Goal: Information Seeking & Learning: Compare options

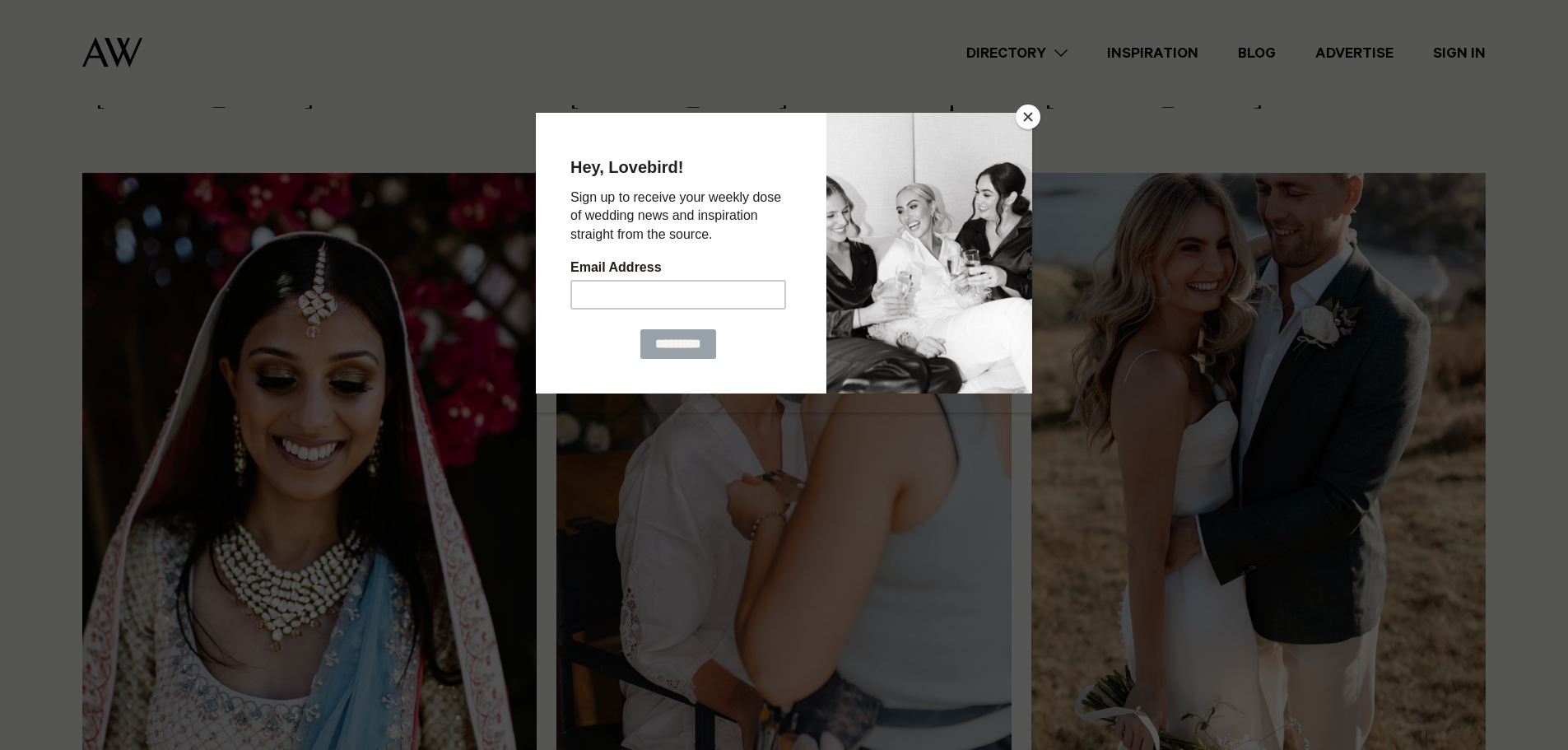
scroll to position [1152, 0]
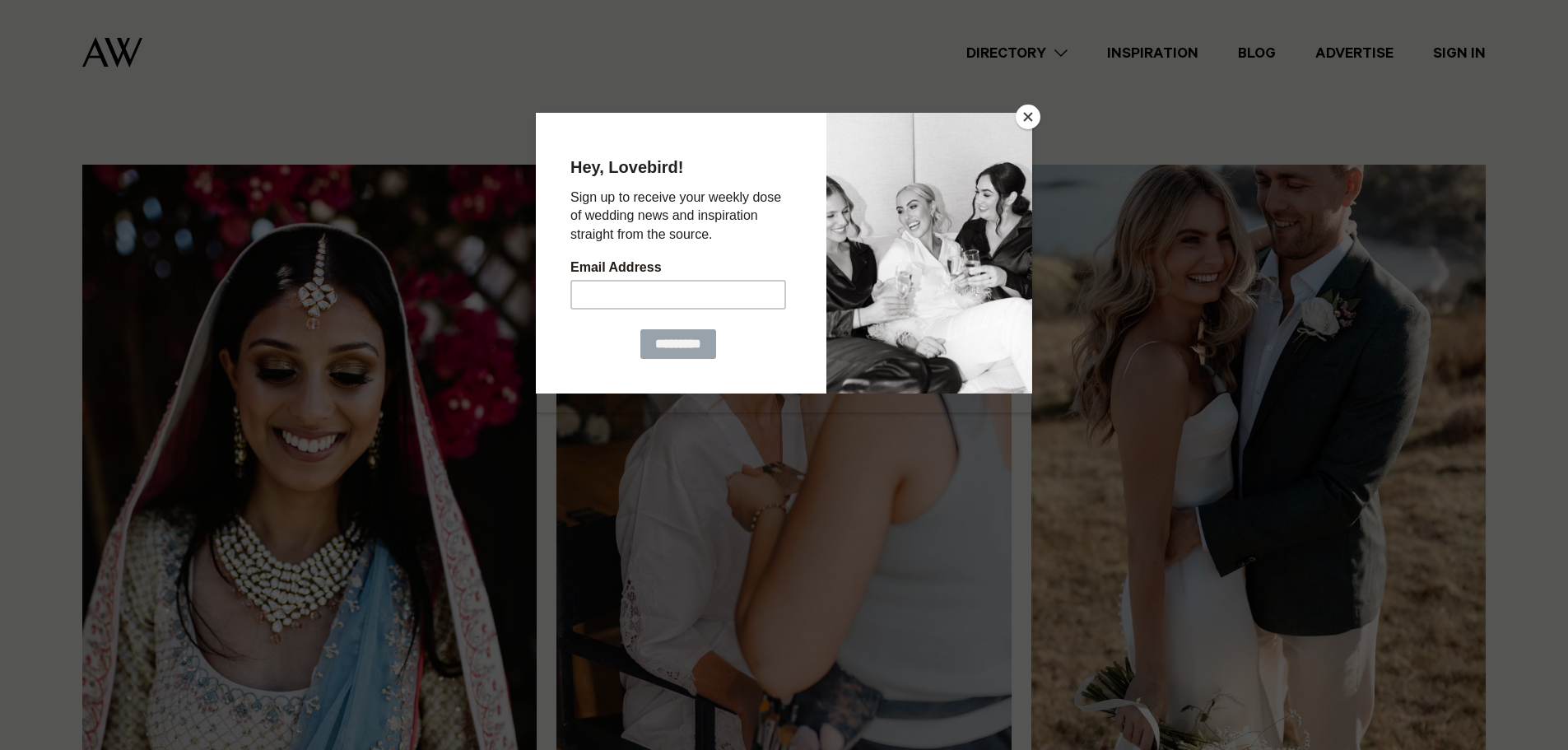
click at [1025, 111] on button "Close" at bounding box center [1028, 116] width 24 height 24
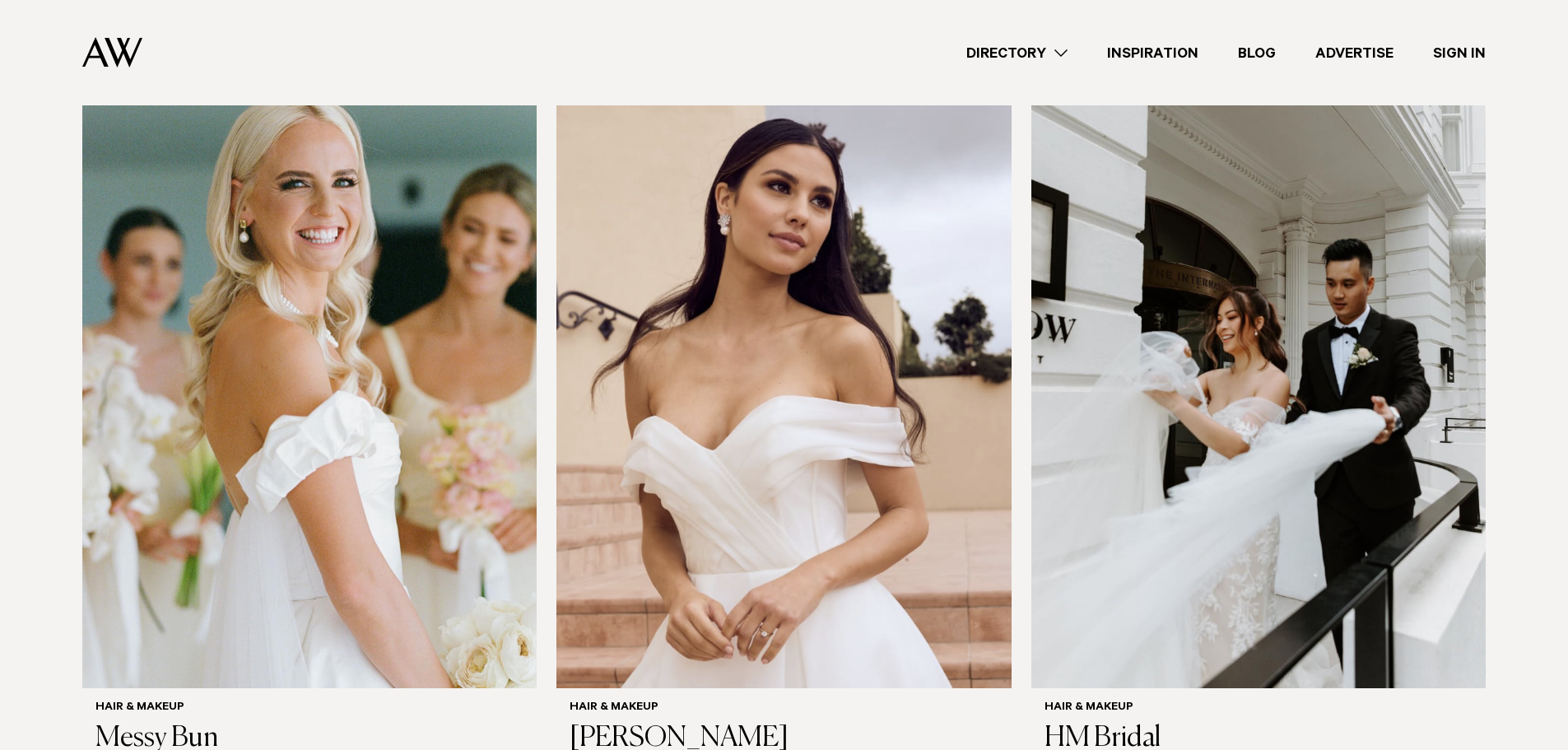
scroll to position [2058, 0]
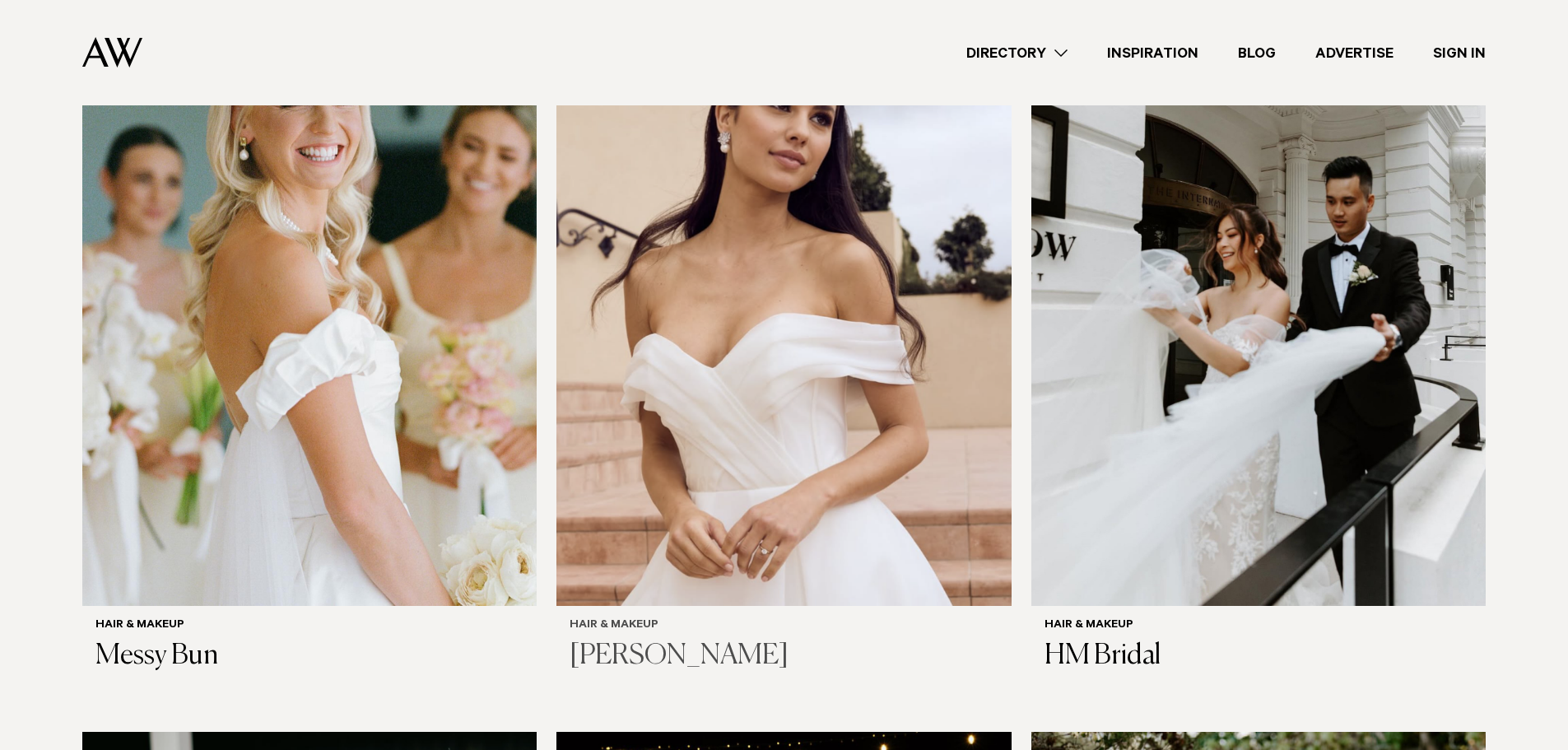
click at [705, 639] on h3 "[PERSON_NAME]" at bounding box center [783, 656] width 428 height 34
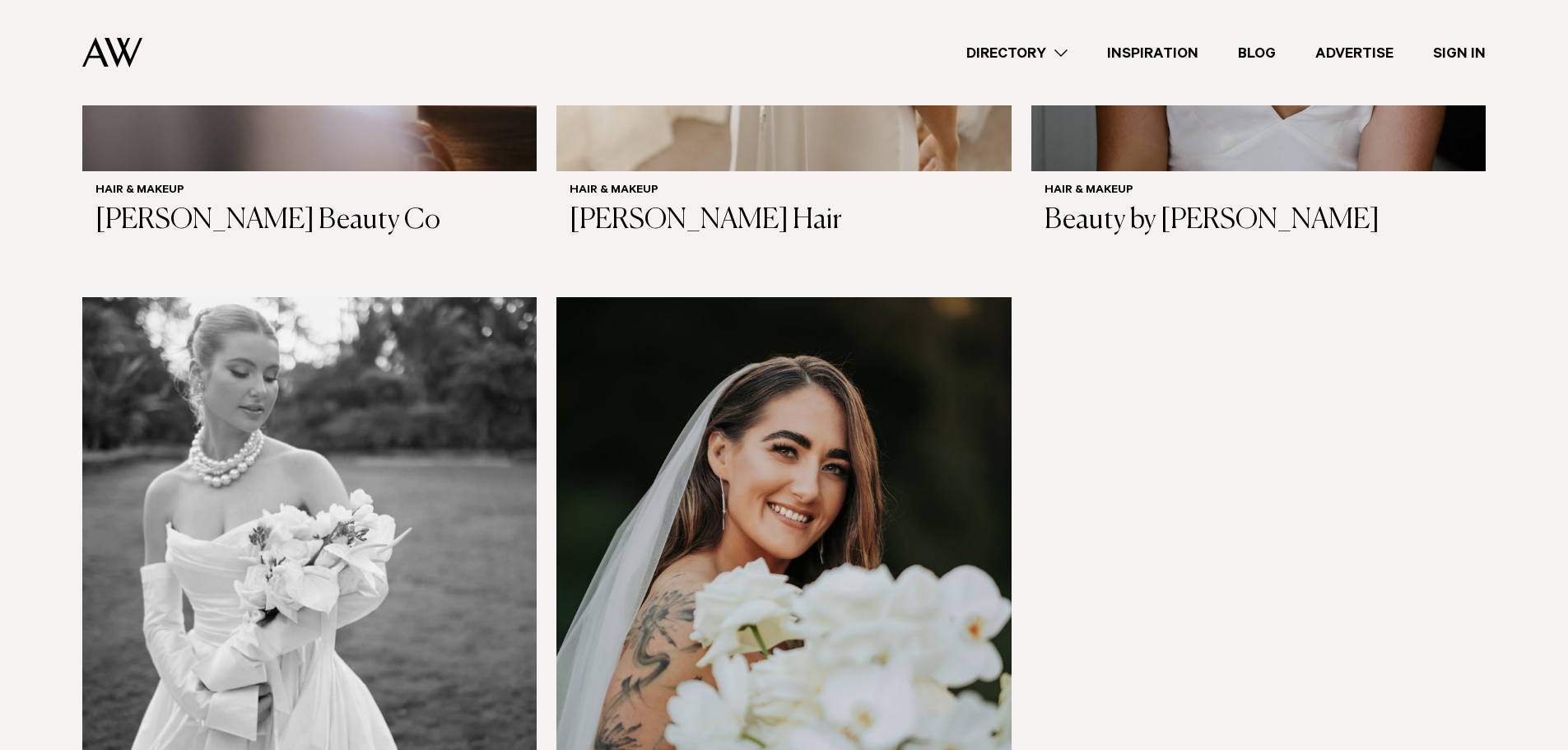
scroll to position [4855, 0]
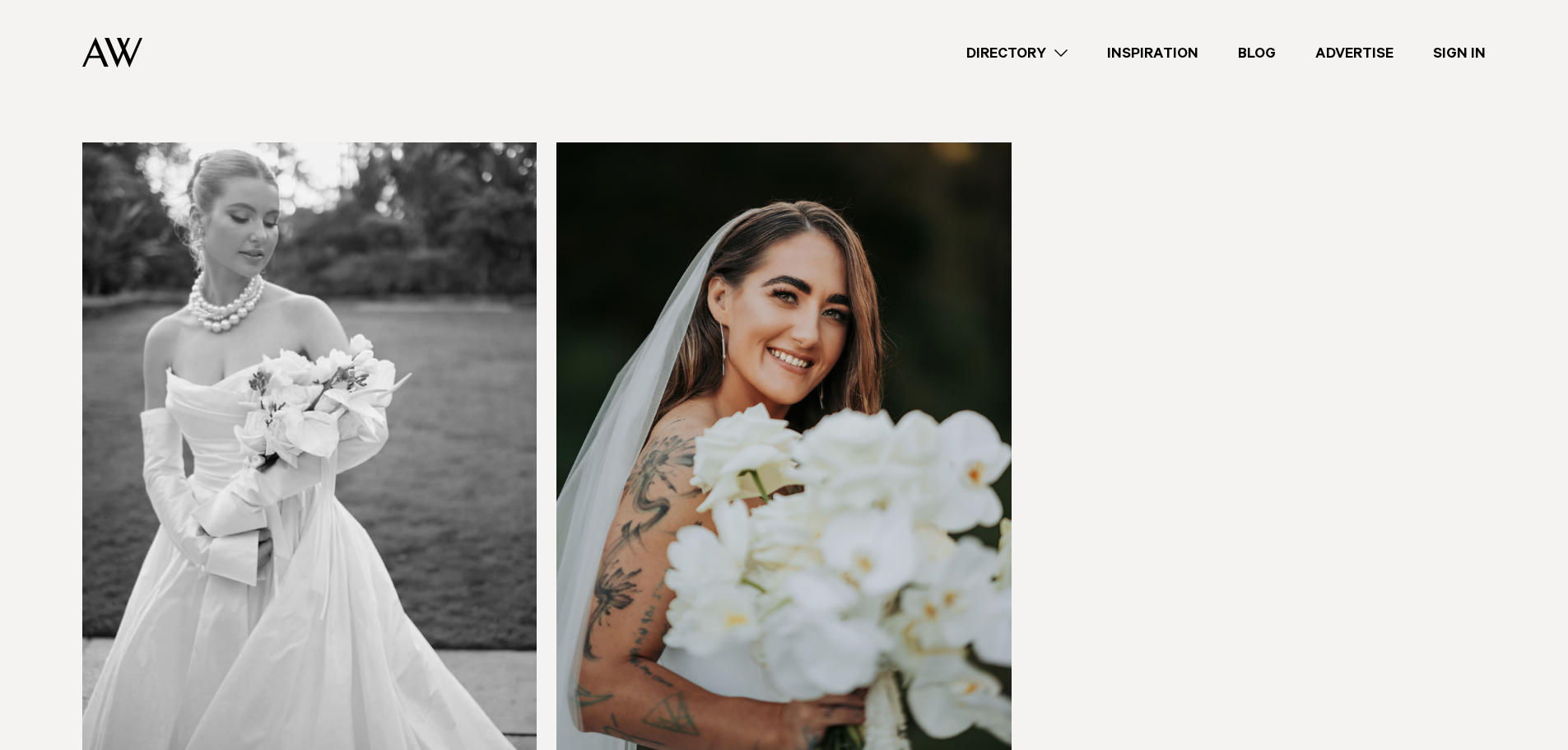
click at [727, 475] on img at bounding box center [783, 447] width 454 height 610
click at [435, 642] on img at bounding box center [310, 447] width 454 height 610
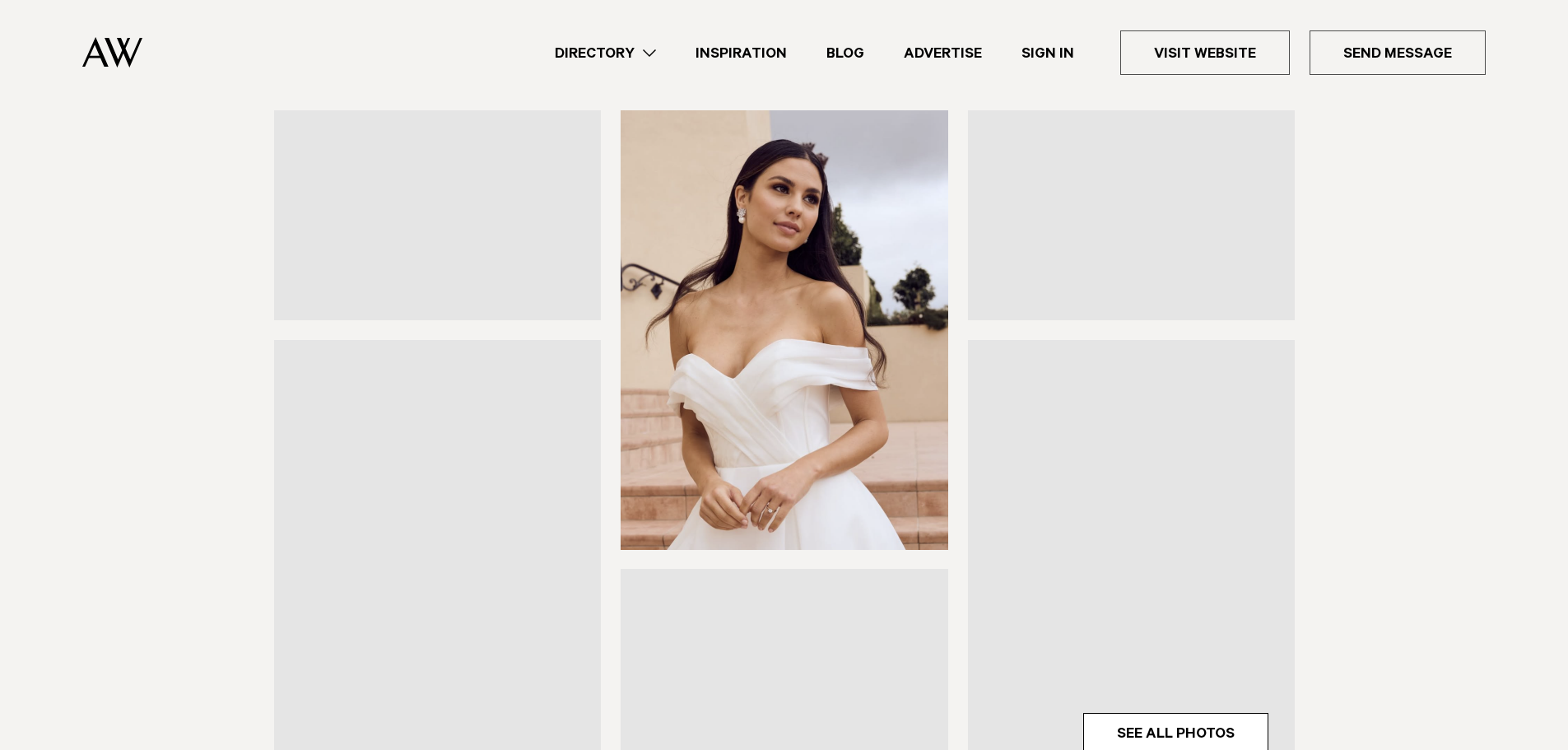
scroll to position [412, 0]
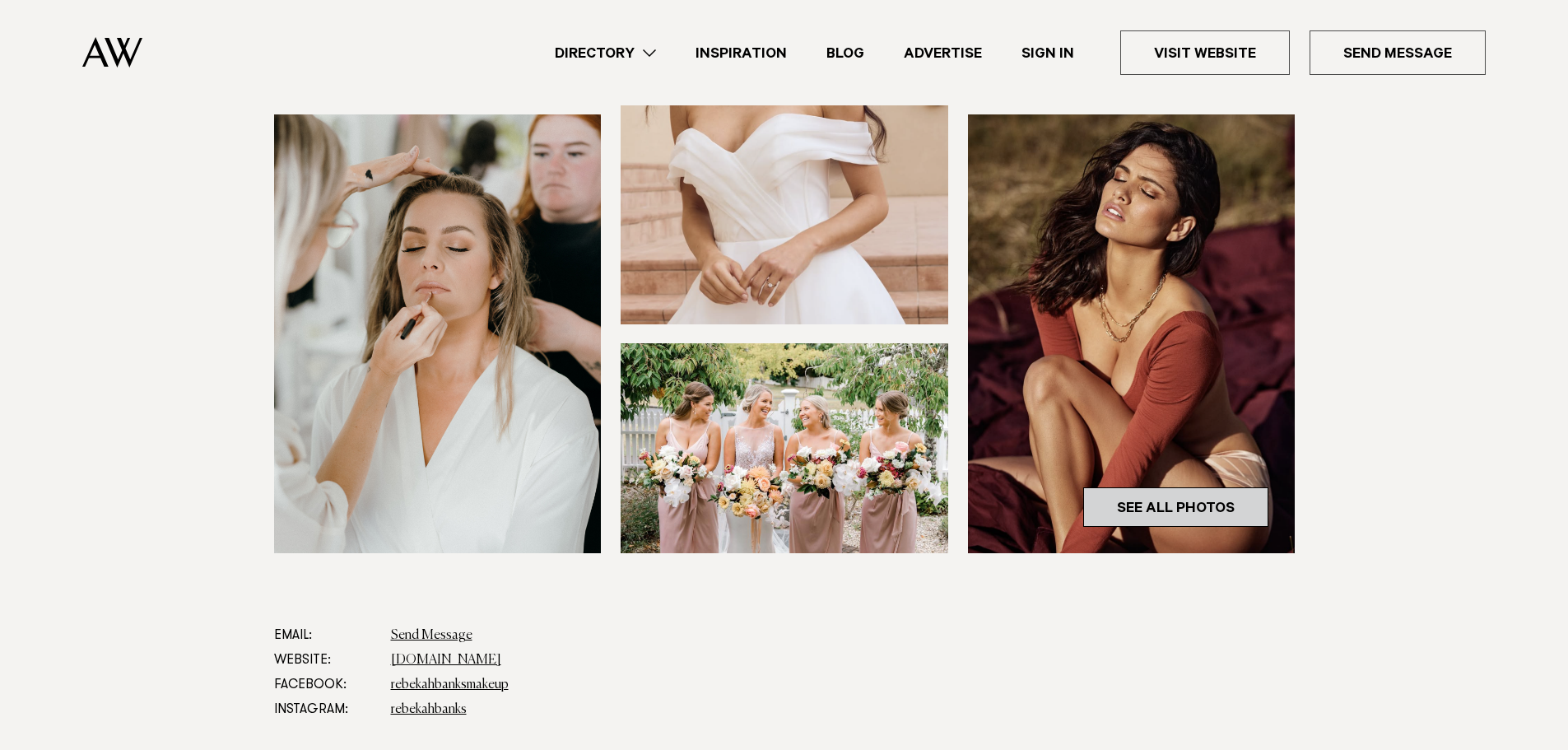
click at [1208, 518] on link "See All Photos" at bounding box center [1176, 506] width 185 height 40
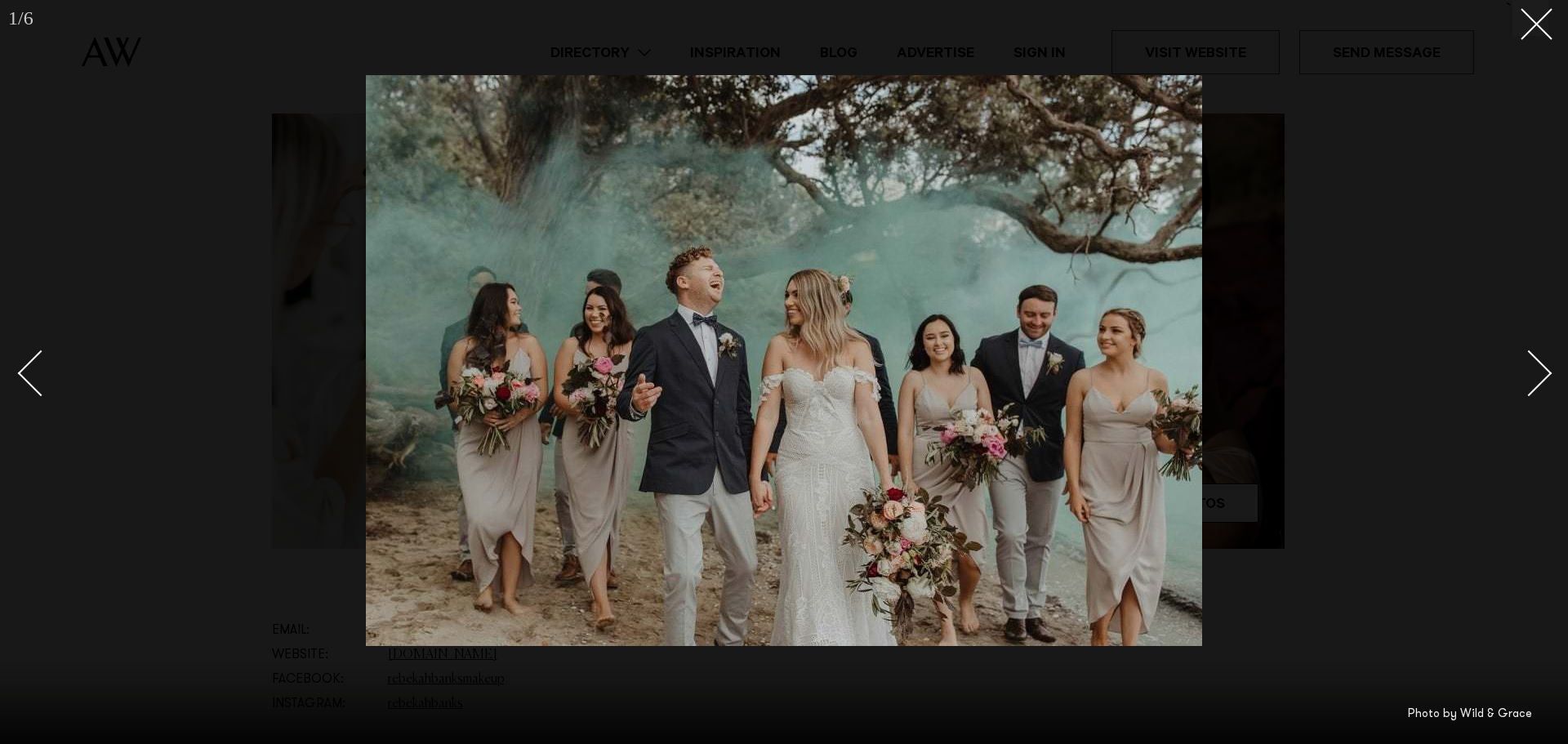
click at [1540, 367] on div "Next slide" at bounding box center [1529, 373] width 47 height 47
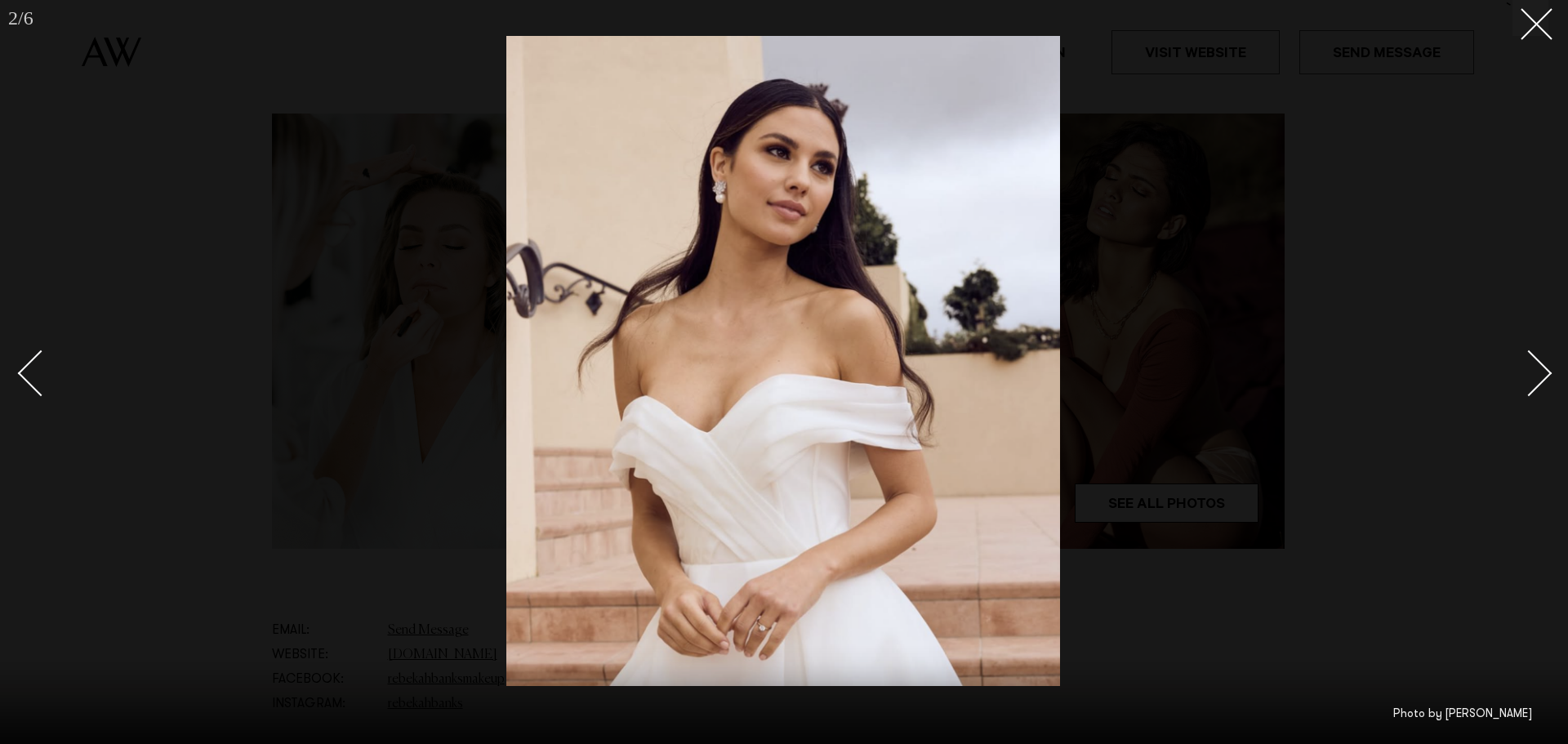
click at [1540, 367] on div "Next slide" at bounding box center [1529, 373] width 47 height 47
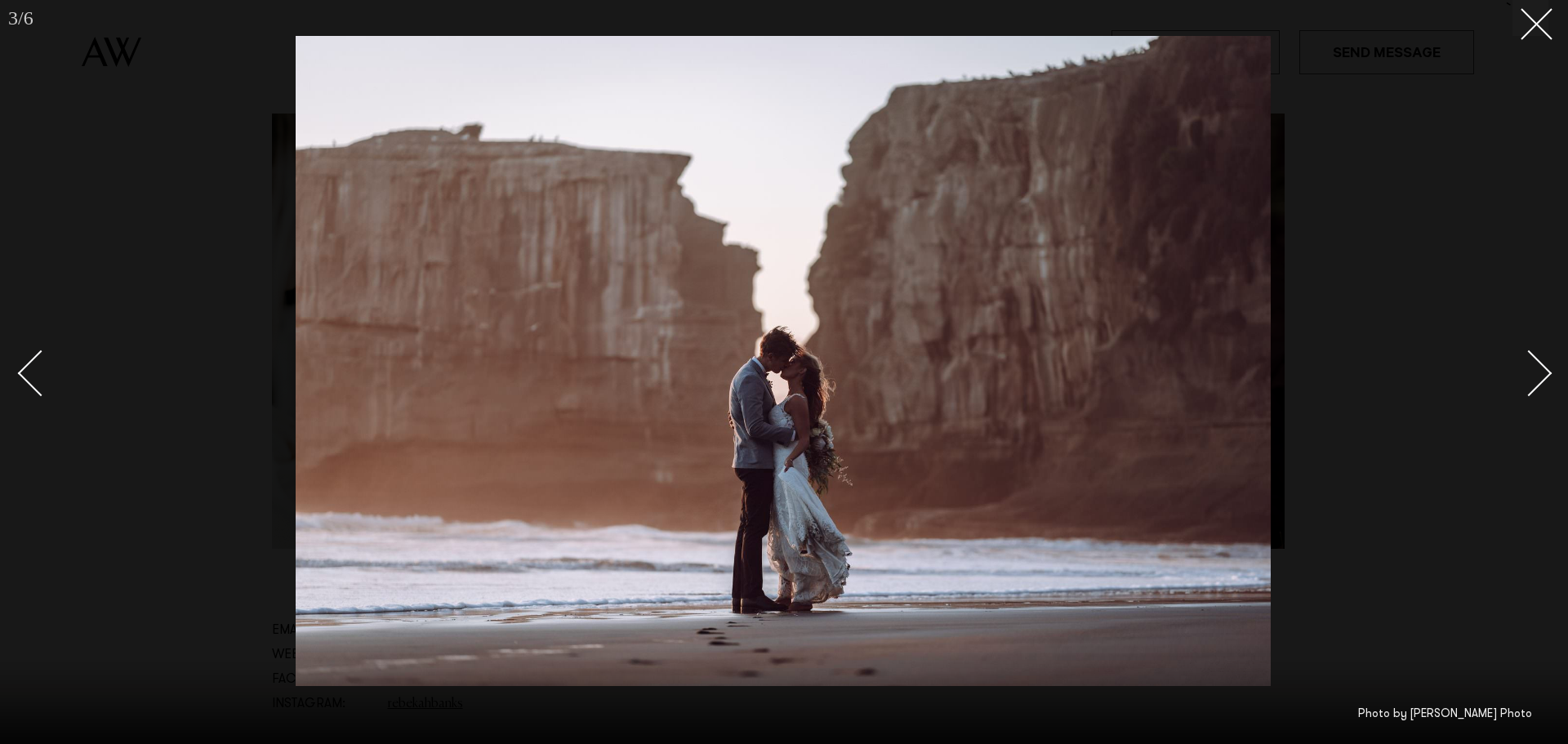
click at [1540, 367] on div "Next slide" at bounding box center [1529, 373] width 47 height 47
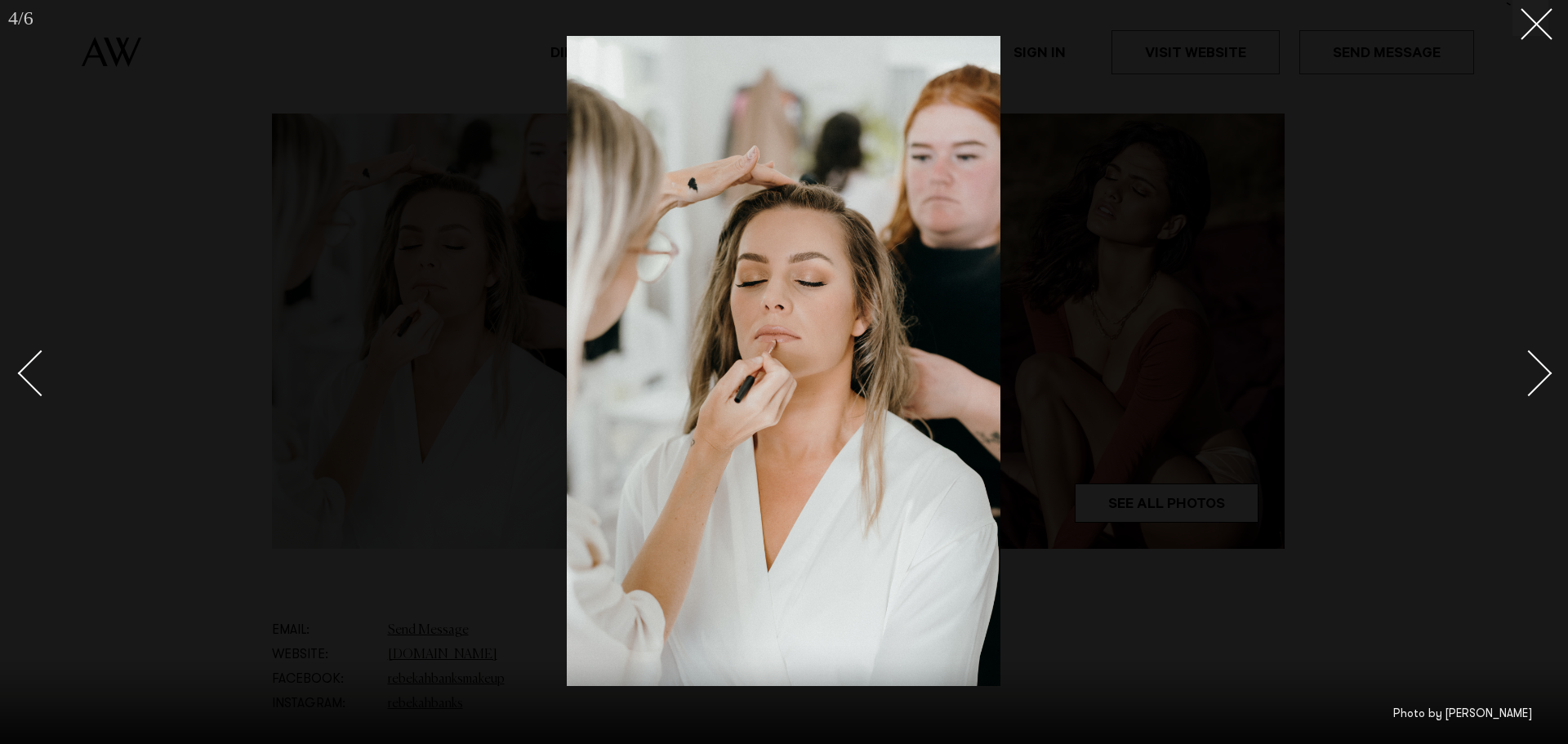
click at [1538, 367] on div "Next slide" at bounding box center [1529, 373] width 47 height 47
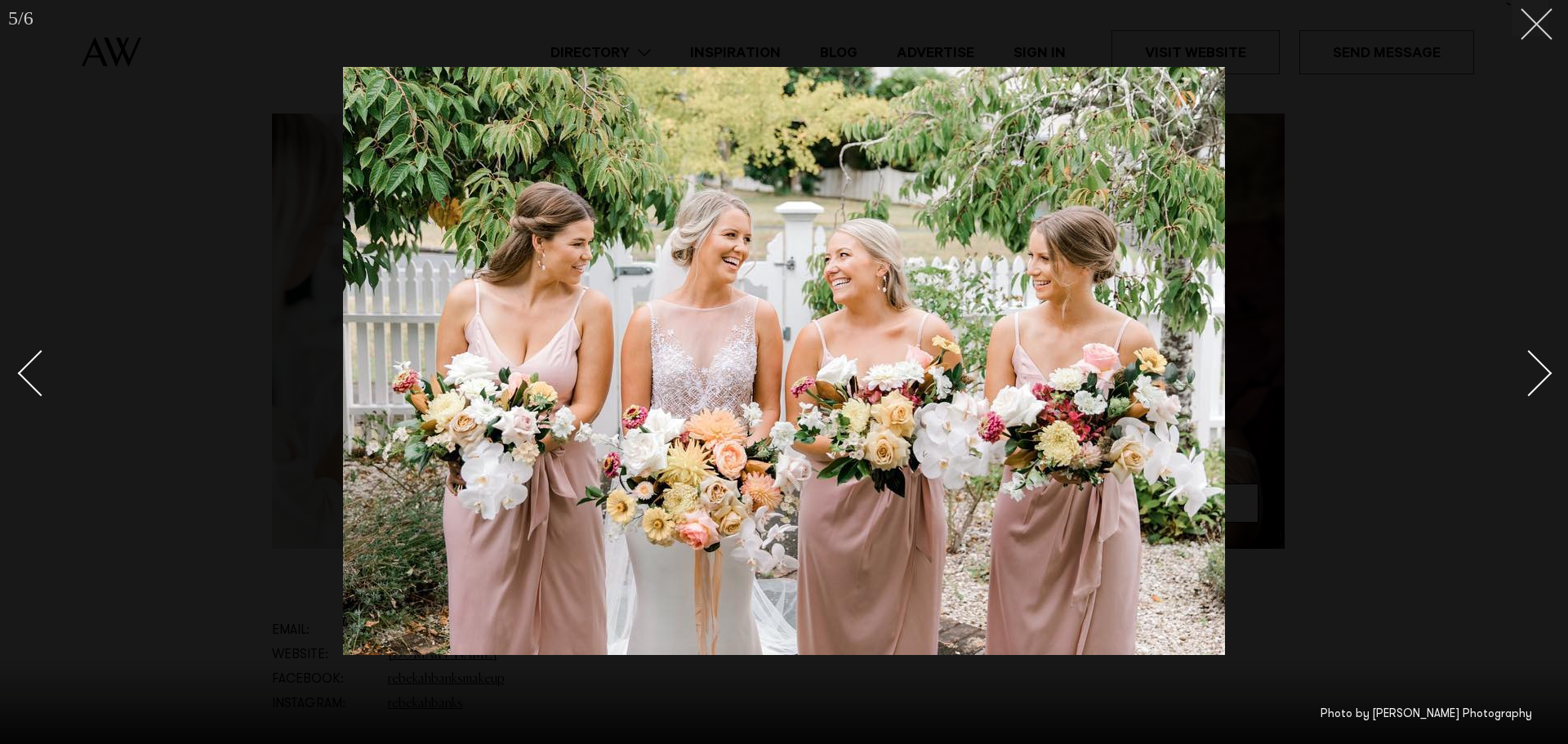
click at [1520, 31] on button at bounding box center [1530, 18] width 36 height 36
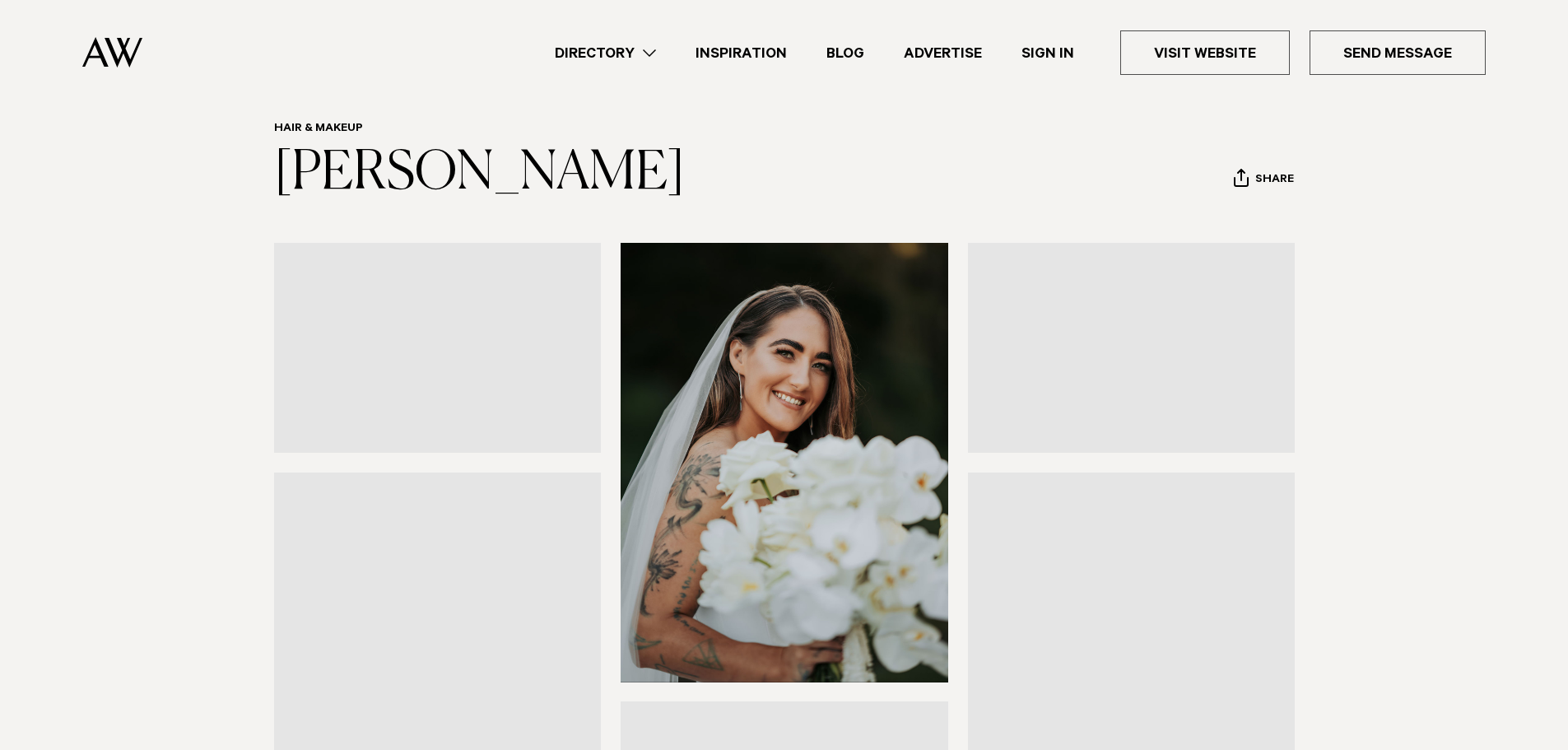
scroll to position [83, 0]
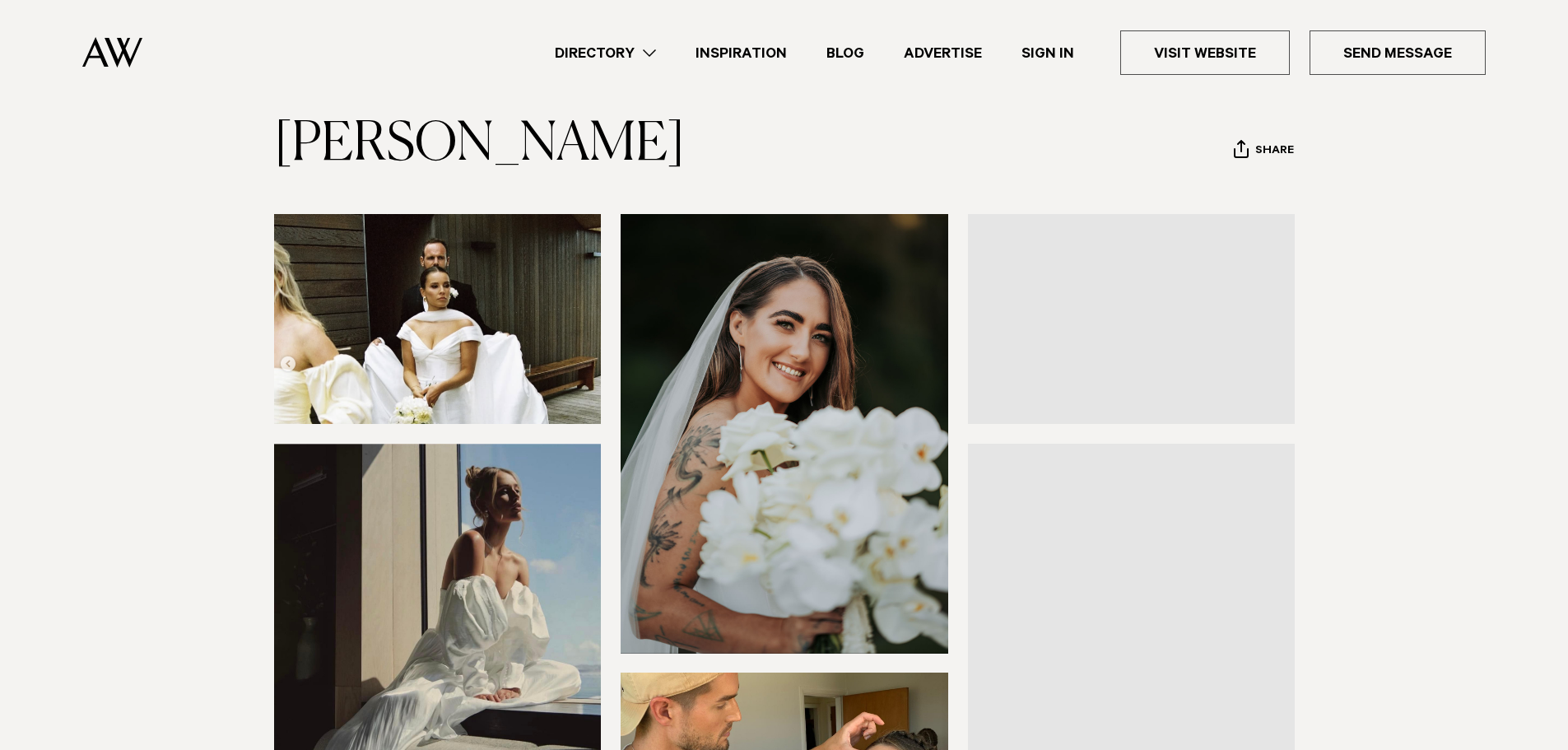
click at [503, 283] on img at bounding box center [438, 319] width 327 height 210
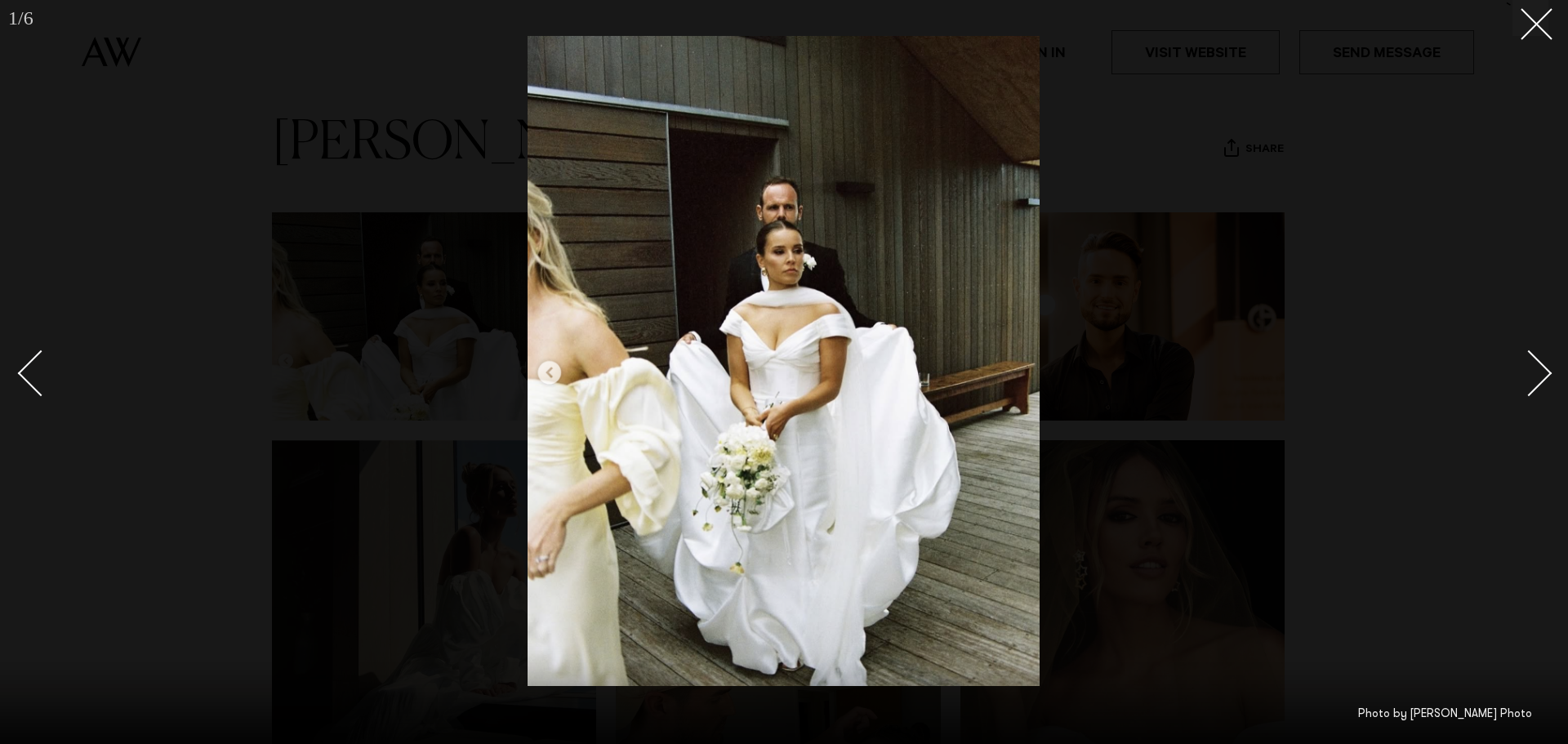
click at [1538, 363] on div "Next slide" at bounding box center [1529, 373] width 47 height 47
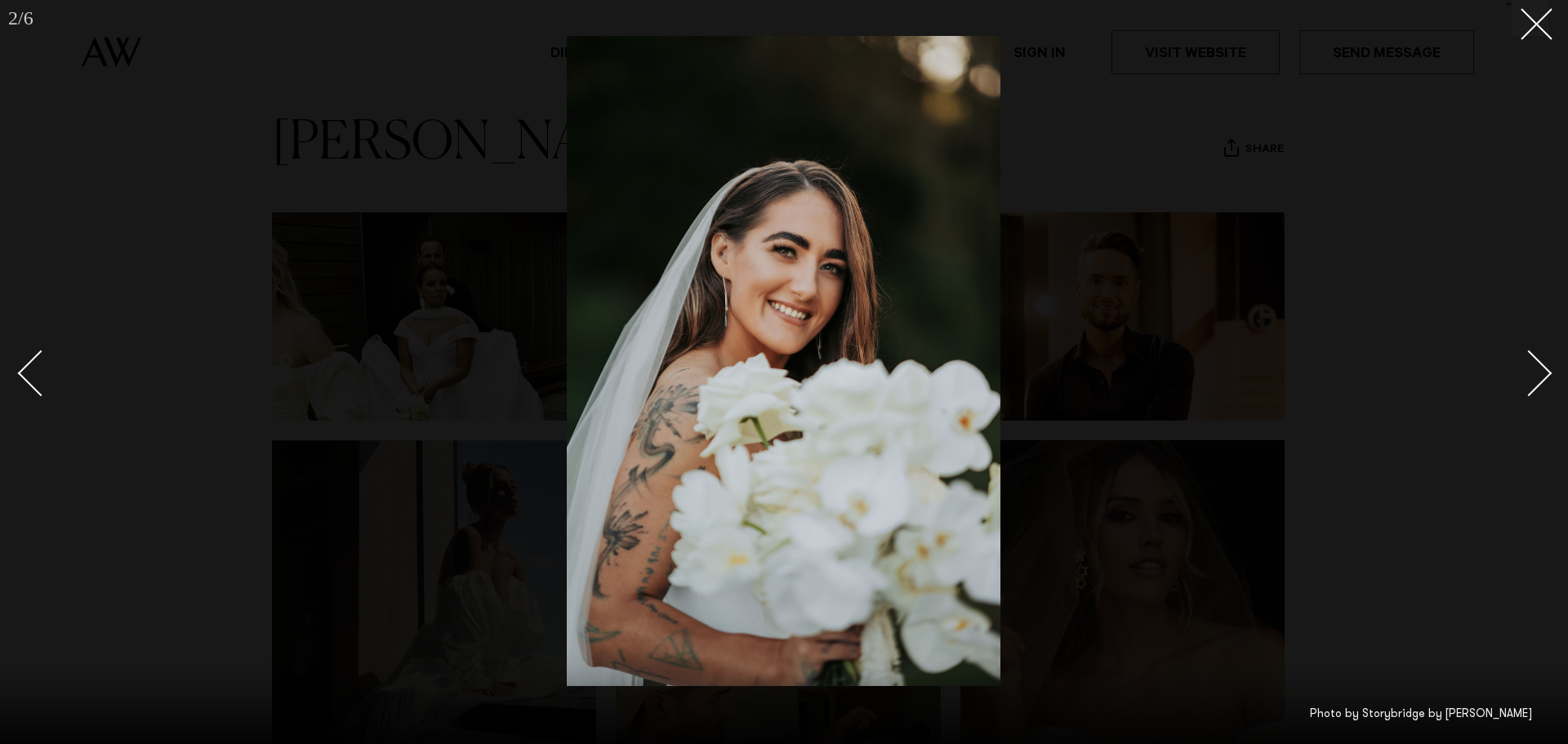
click at [1538, 363] on div "Next slide" at bounding box center [1529, 373] width 47 height 47
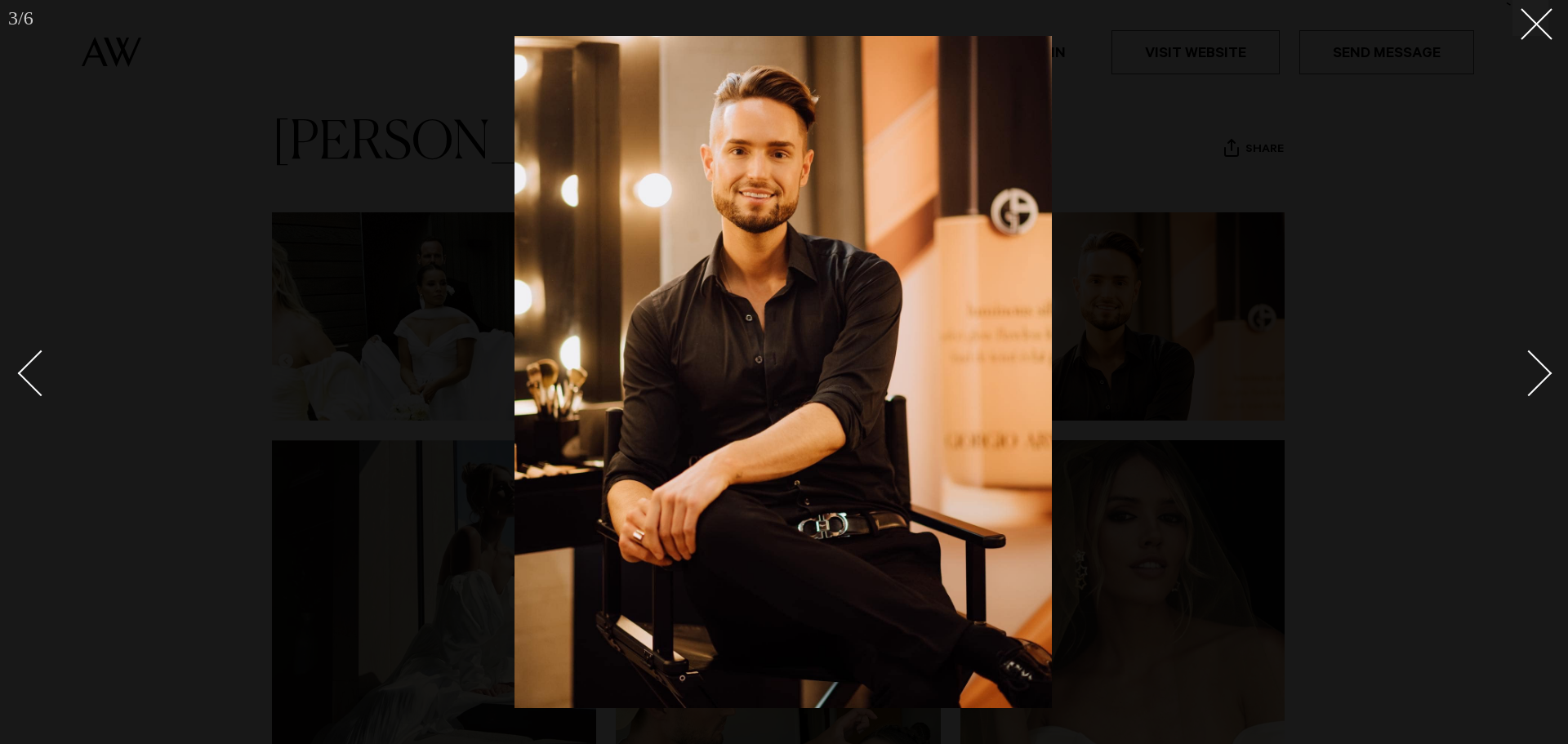
click at [1538, 363] on div "Next slide" at bounding box center [1529, 373] width 47 height 47
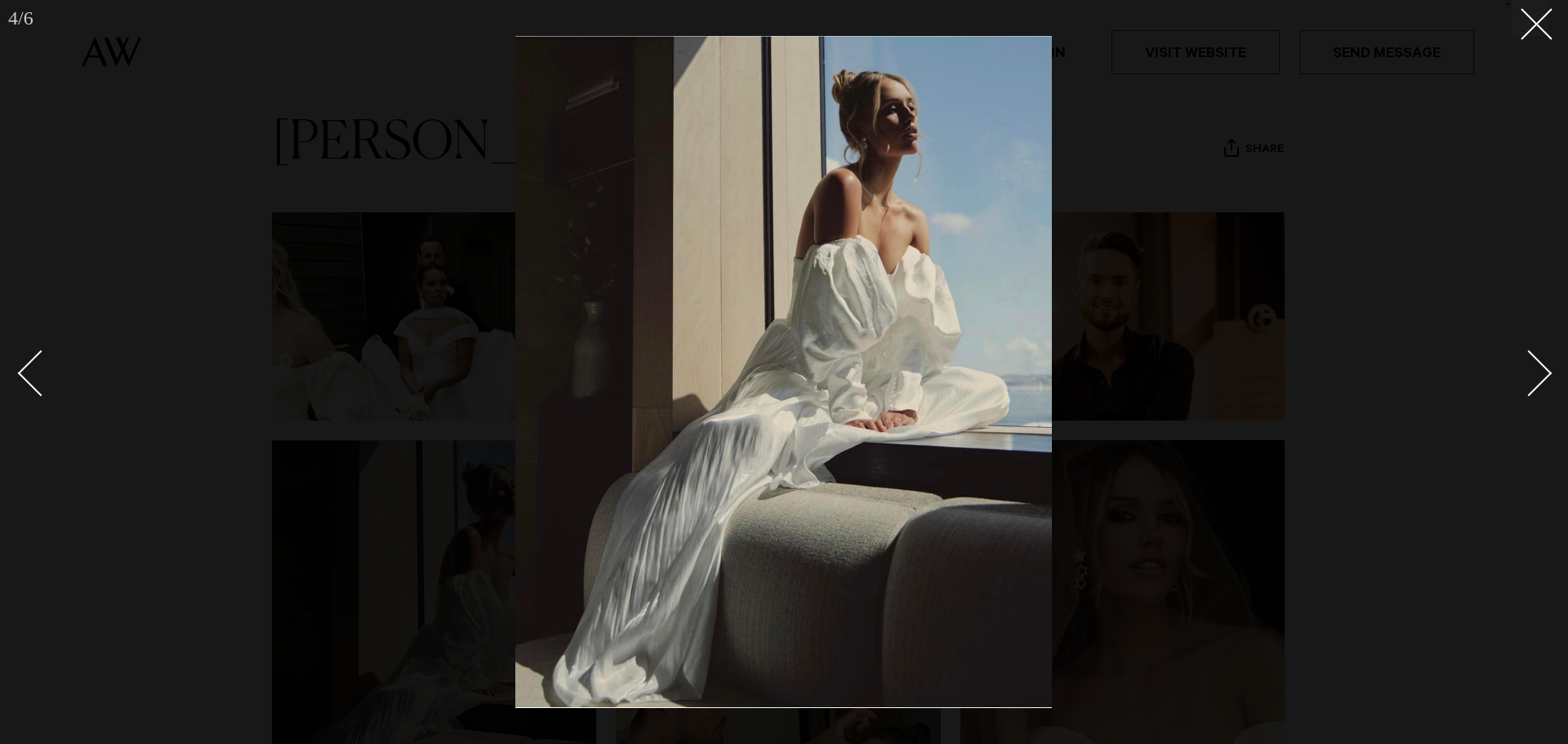
click at [1538, 363] on div "Next slide" at bounding box center [1529, 373] width 47 height 47
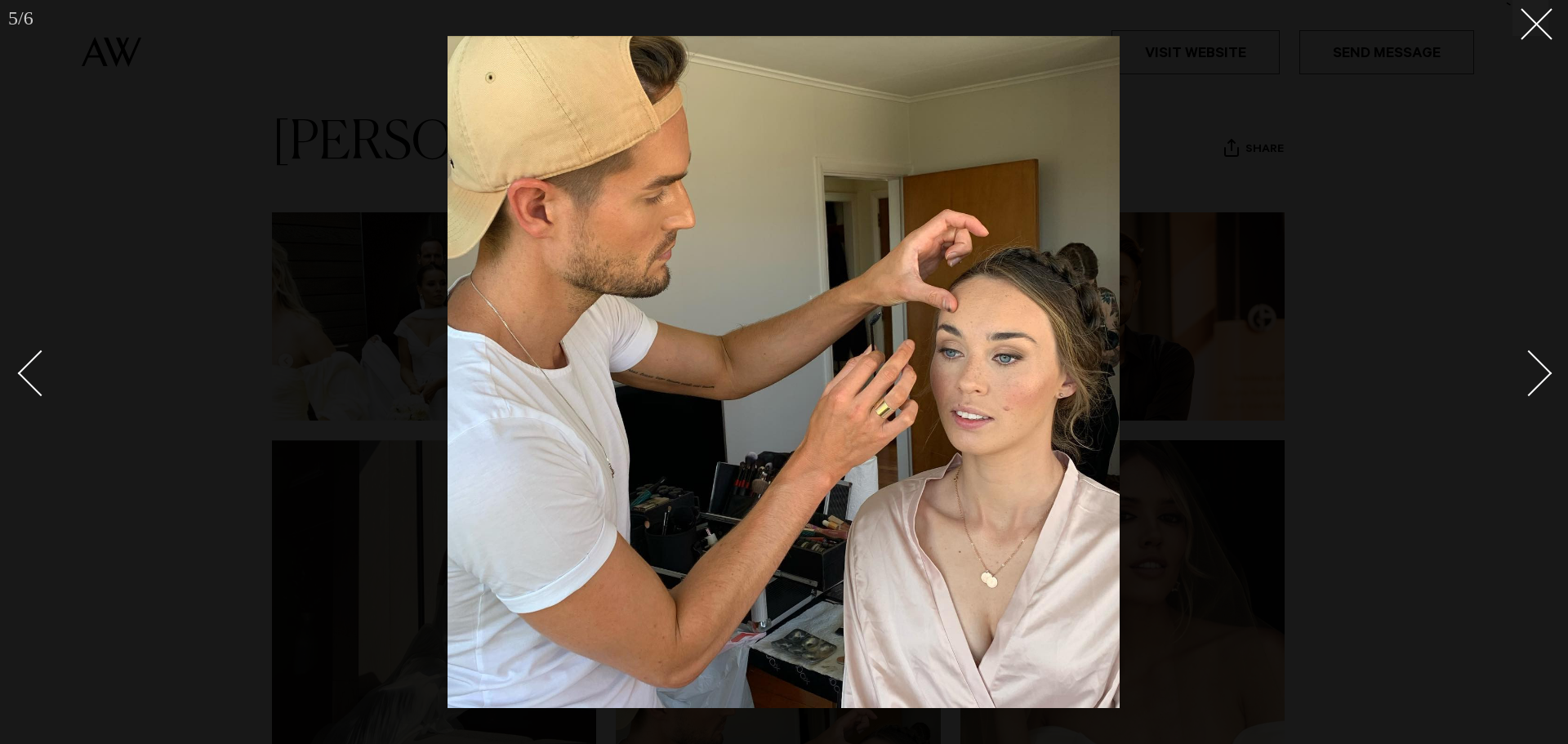
click at [1538, 363] on div "Next slide" at bounding box center [1529, 373] width 47 height 47
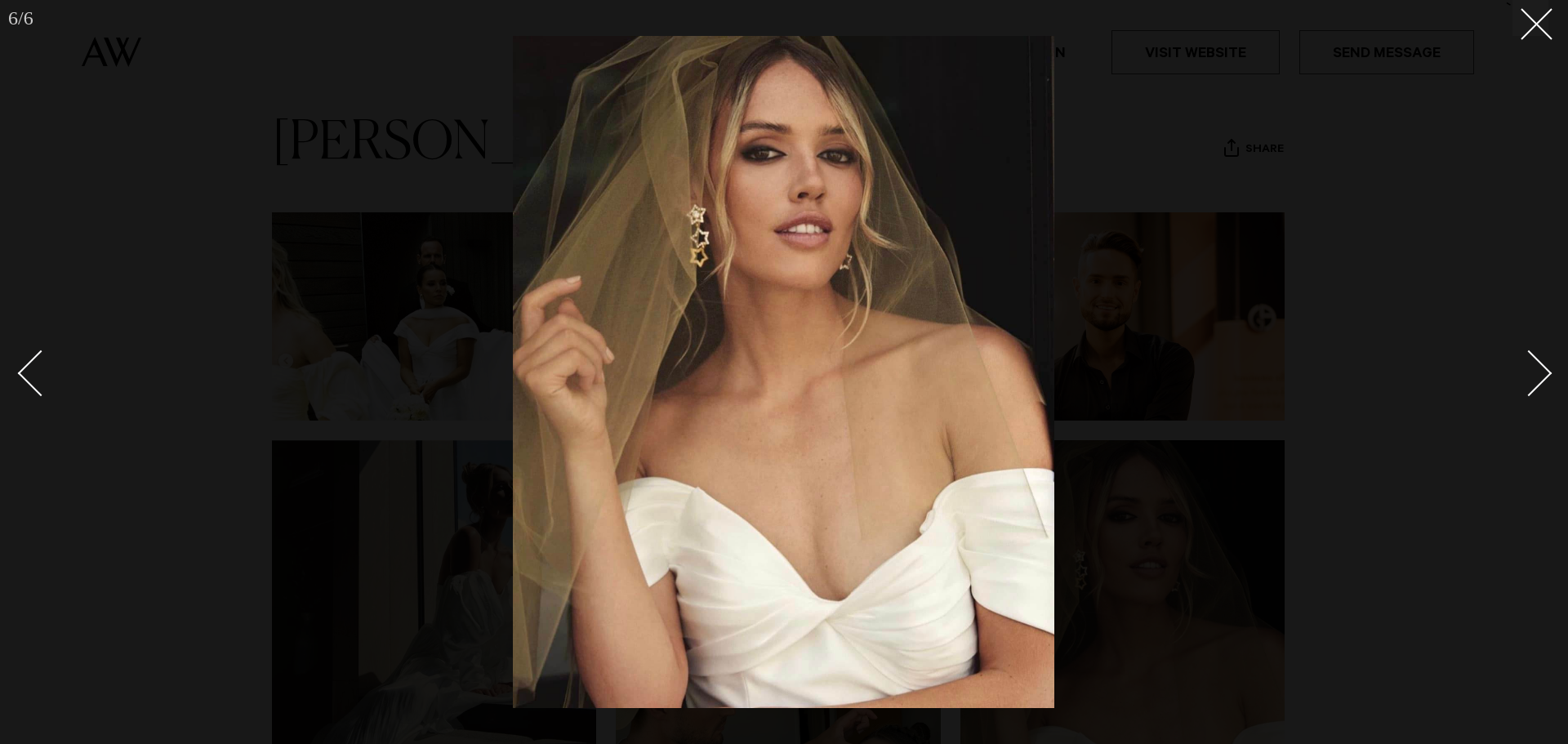
click at [1538, 363] on div "Next slide" at bounding box center [1529, 373] width 47 height 47
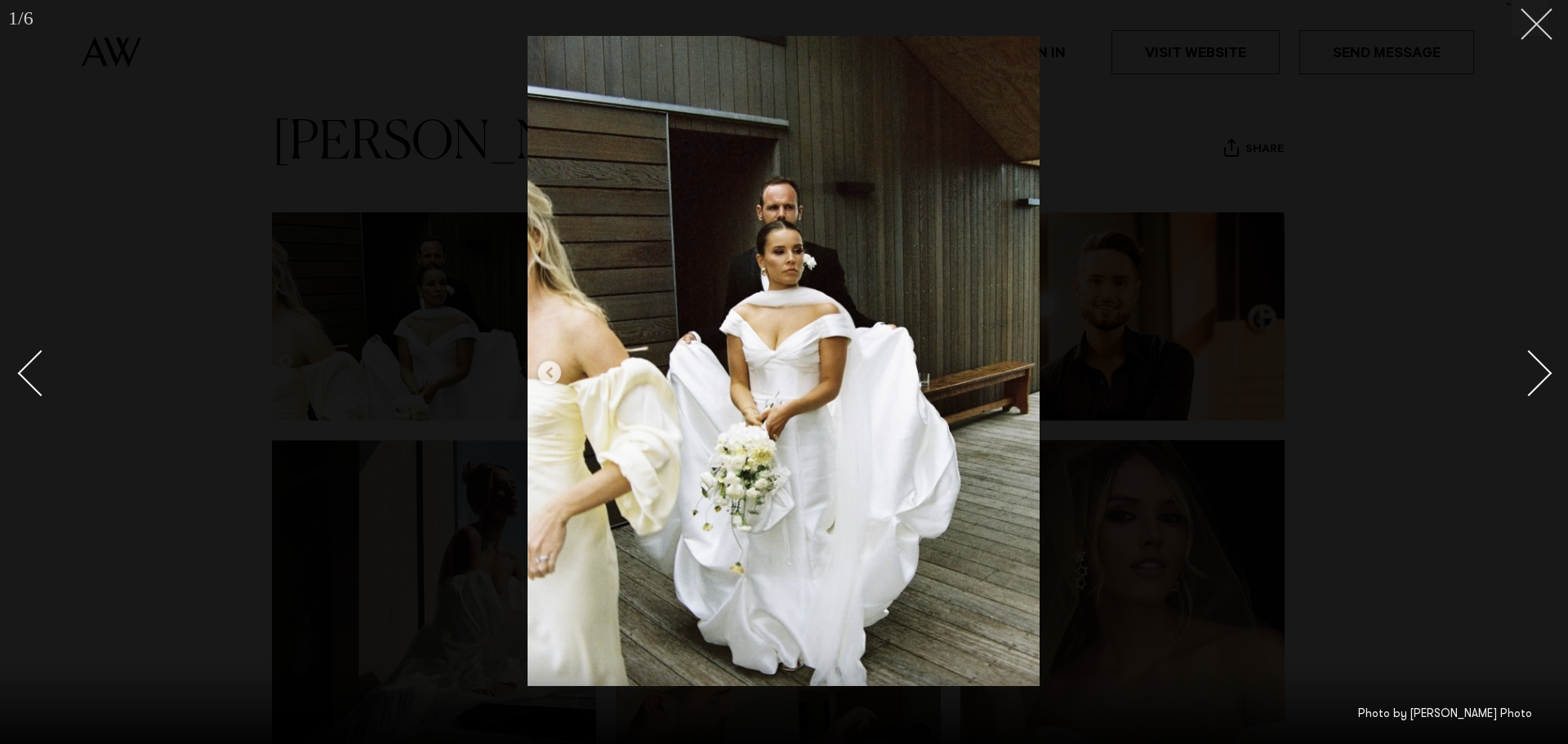
click at [1529, 11] on icon at bounding box center [1529, 18] width 19 height 19
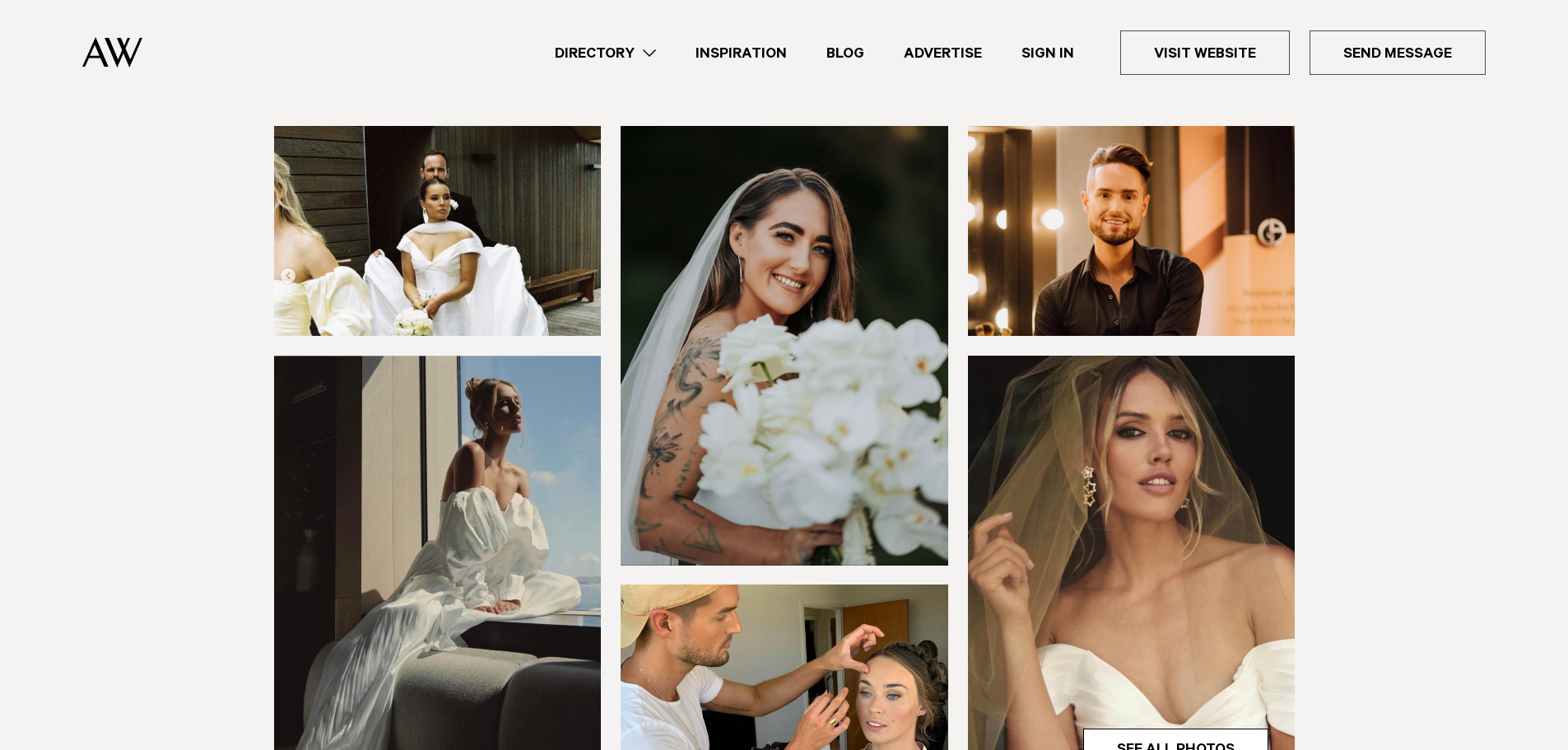
scroll to position [412, 0]
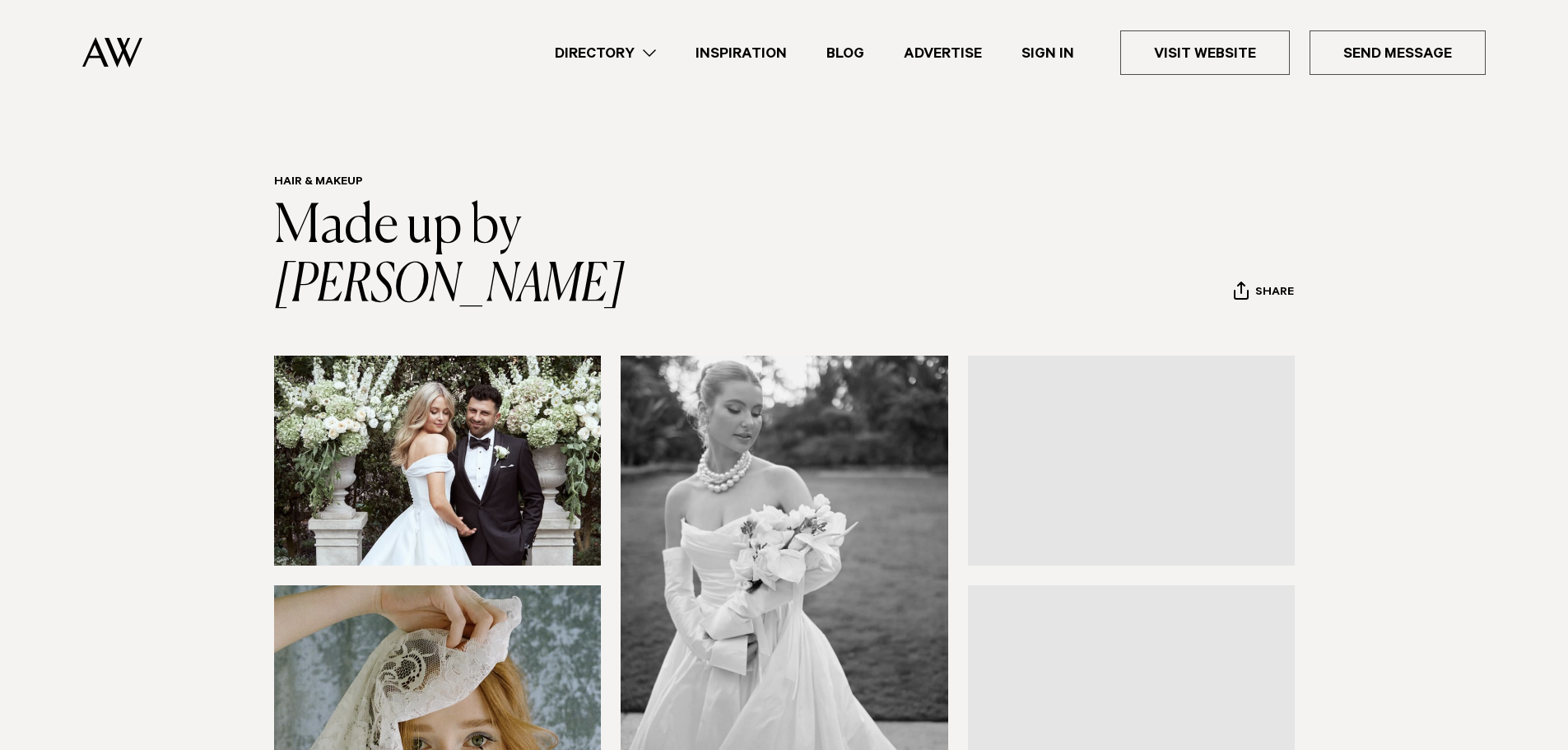
click at [445, 370] on img at bounding box center [438, 460] width 327 height 210
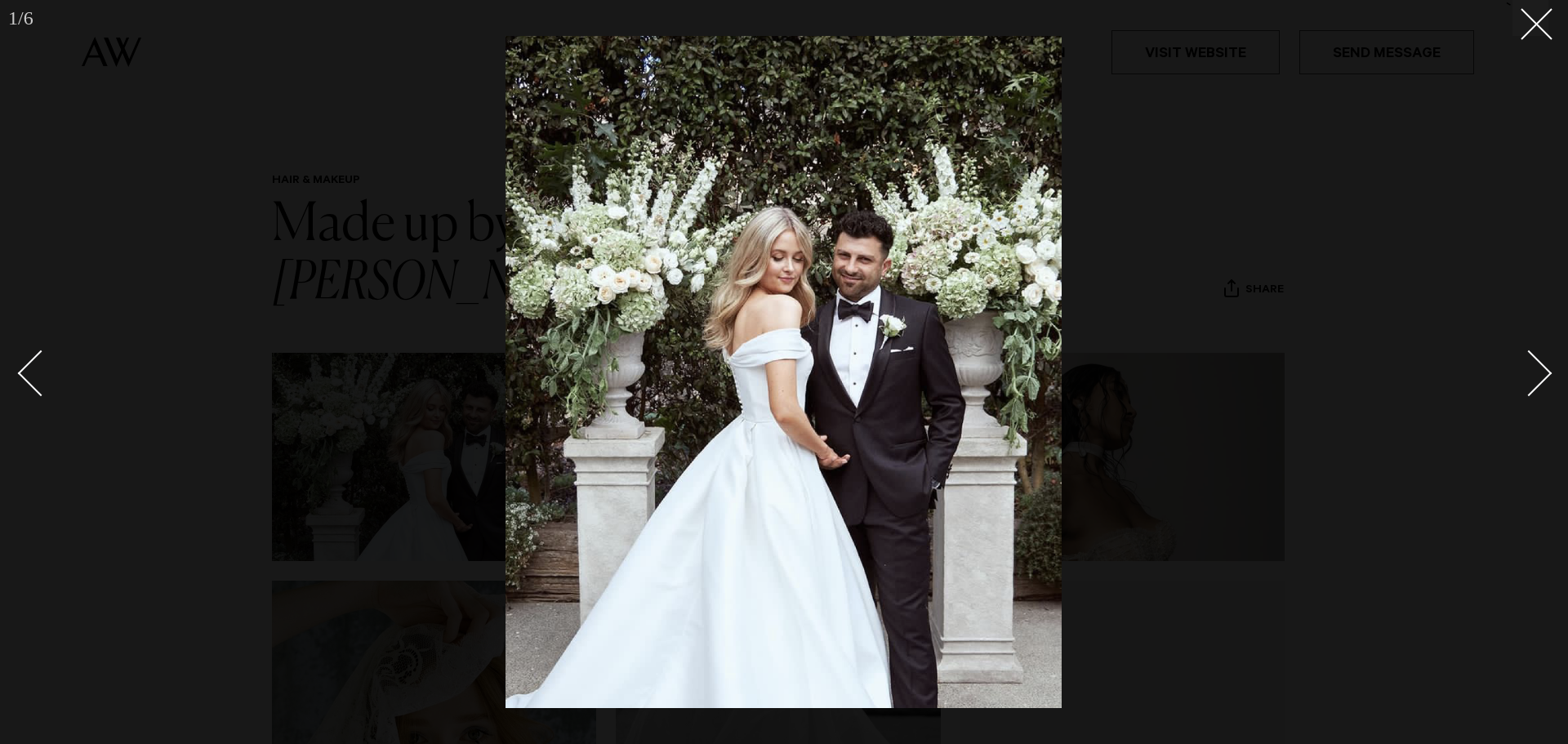
click at [1540, 370] on div "Next slide" at bounding box center [1529, 373] width 47 height 47
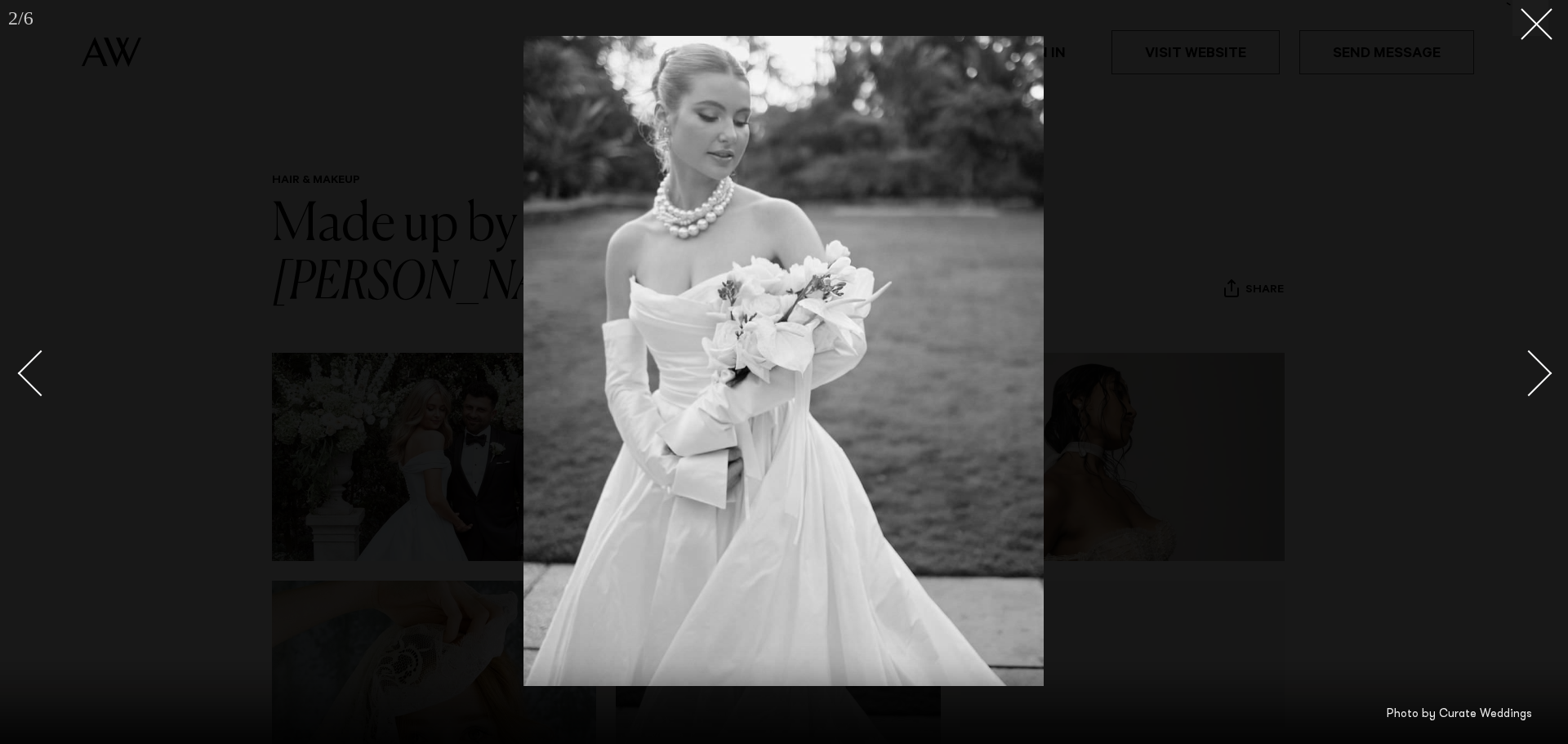
click at [1539, 370] on div "Next slide" at bounding box center [1529, 373] width 47 height 47
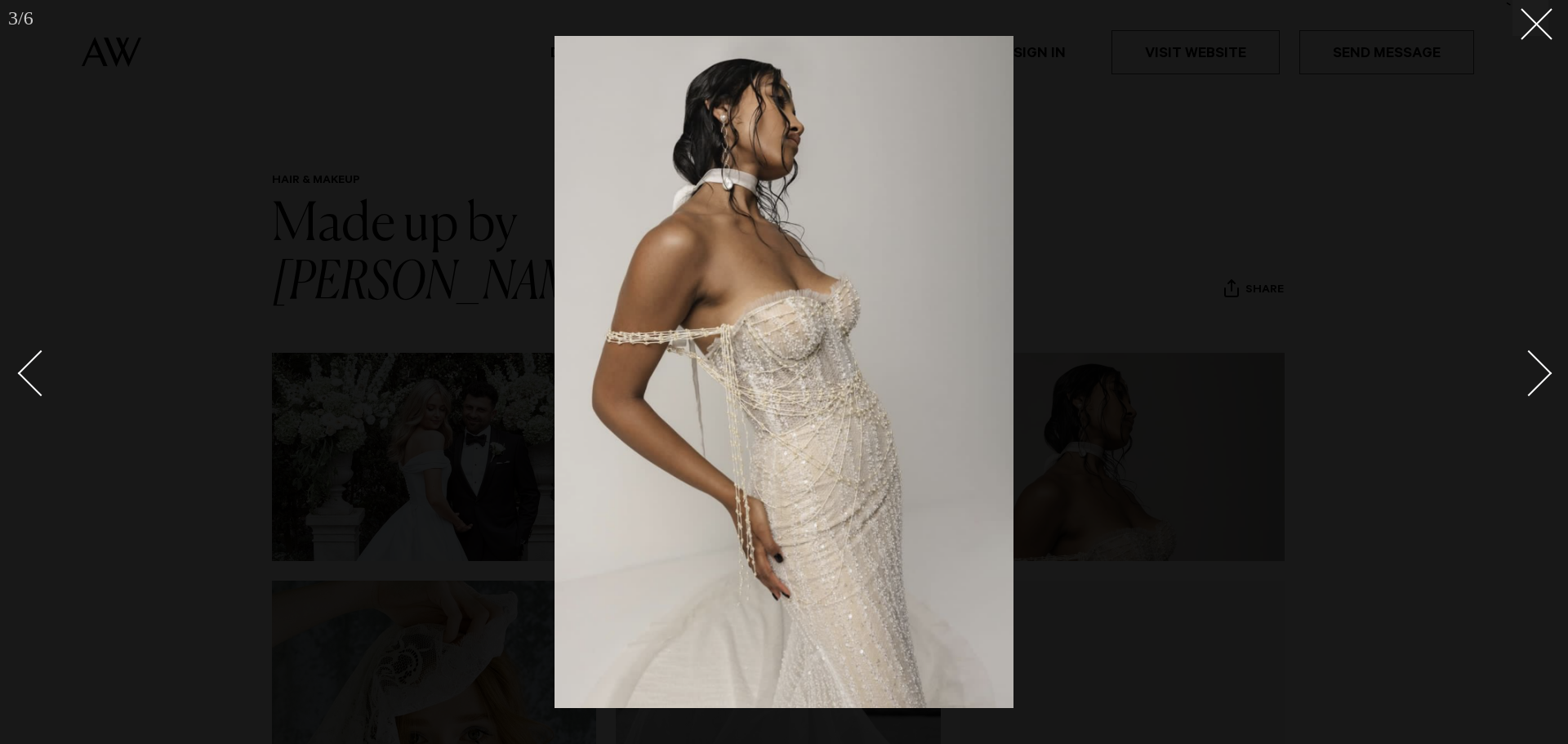
click at [1539, 370] on div "Next slide" at bounding box center [1529, 373] width 47 height 47
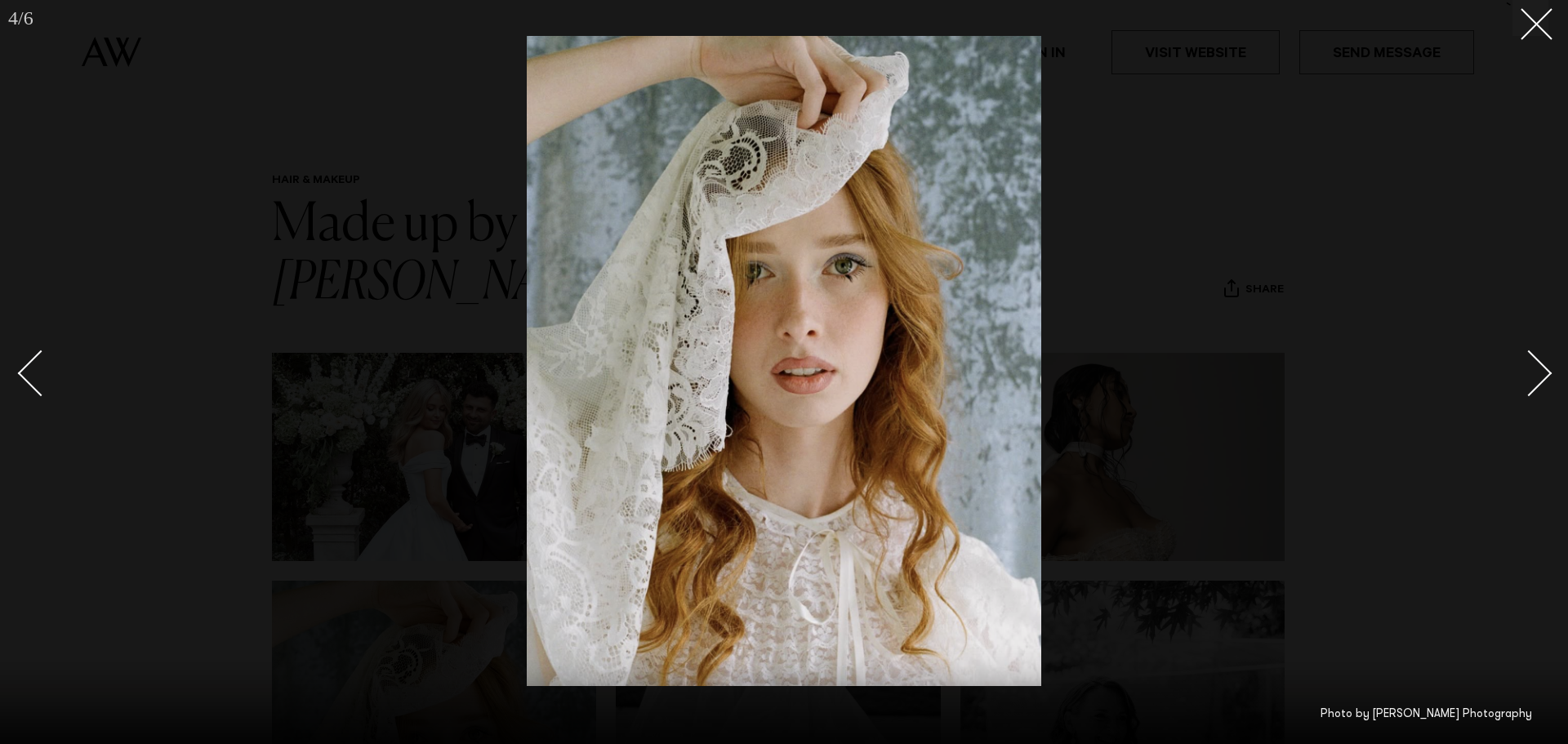
click at [1539, 370] on div "Next slide" at bounding box center [1529, 373] width 47 height 47
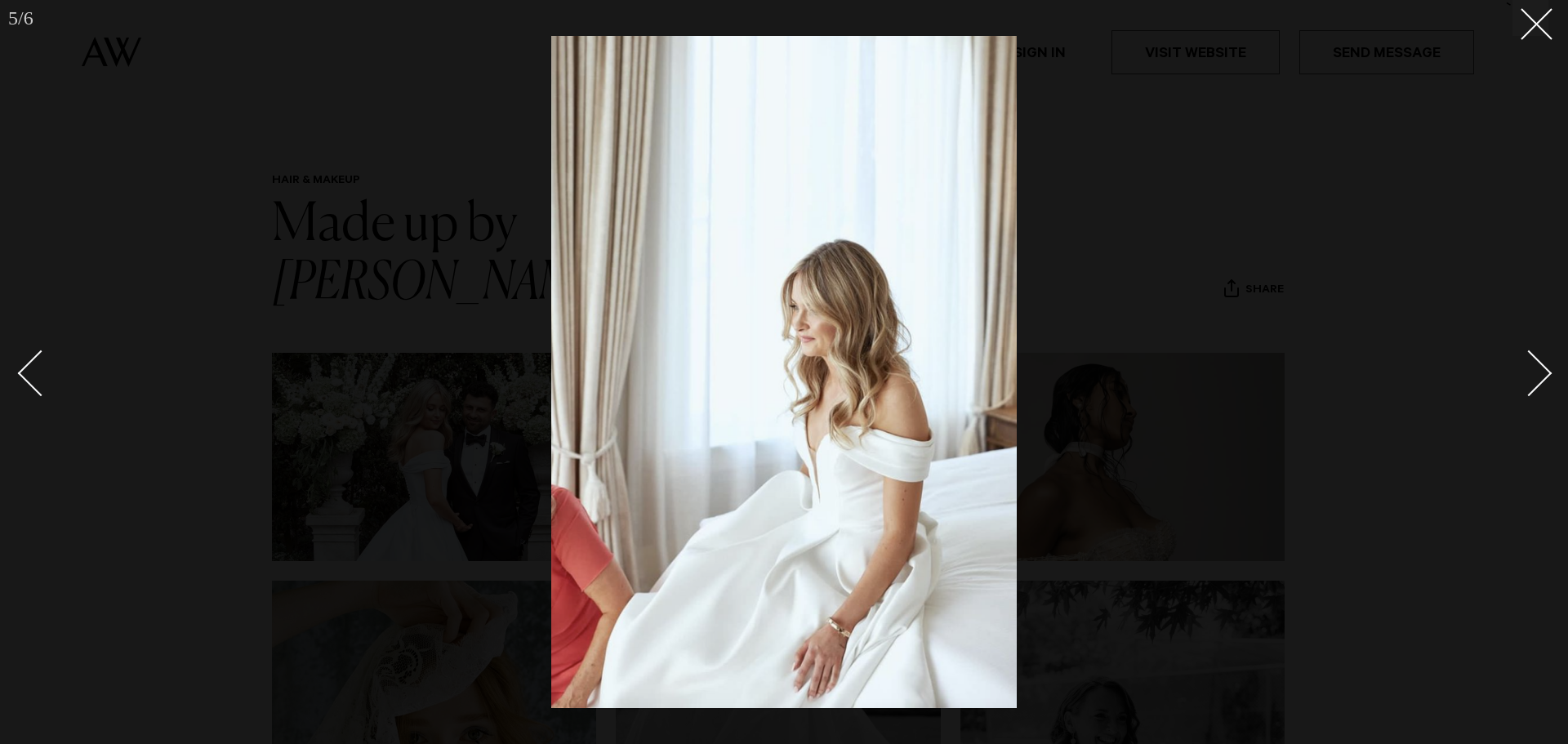
click at [1539, 370] on div "Next slide" at bounding box center [1529, 373] width 47 height 47
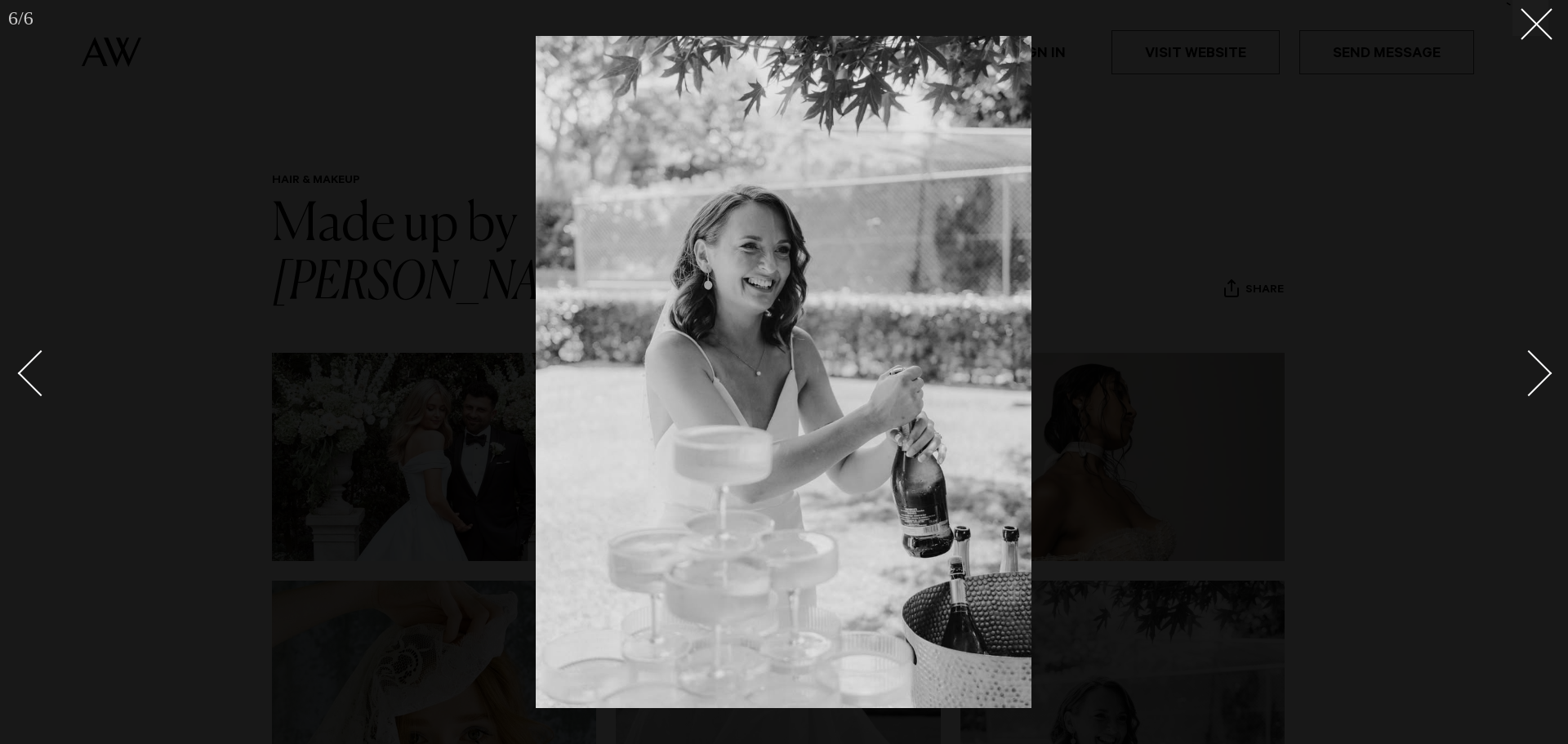
click at [1539, 370] on div "Next slide" at bounding box center [1529, 373] width 47 height 47
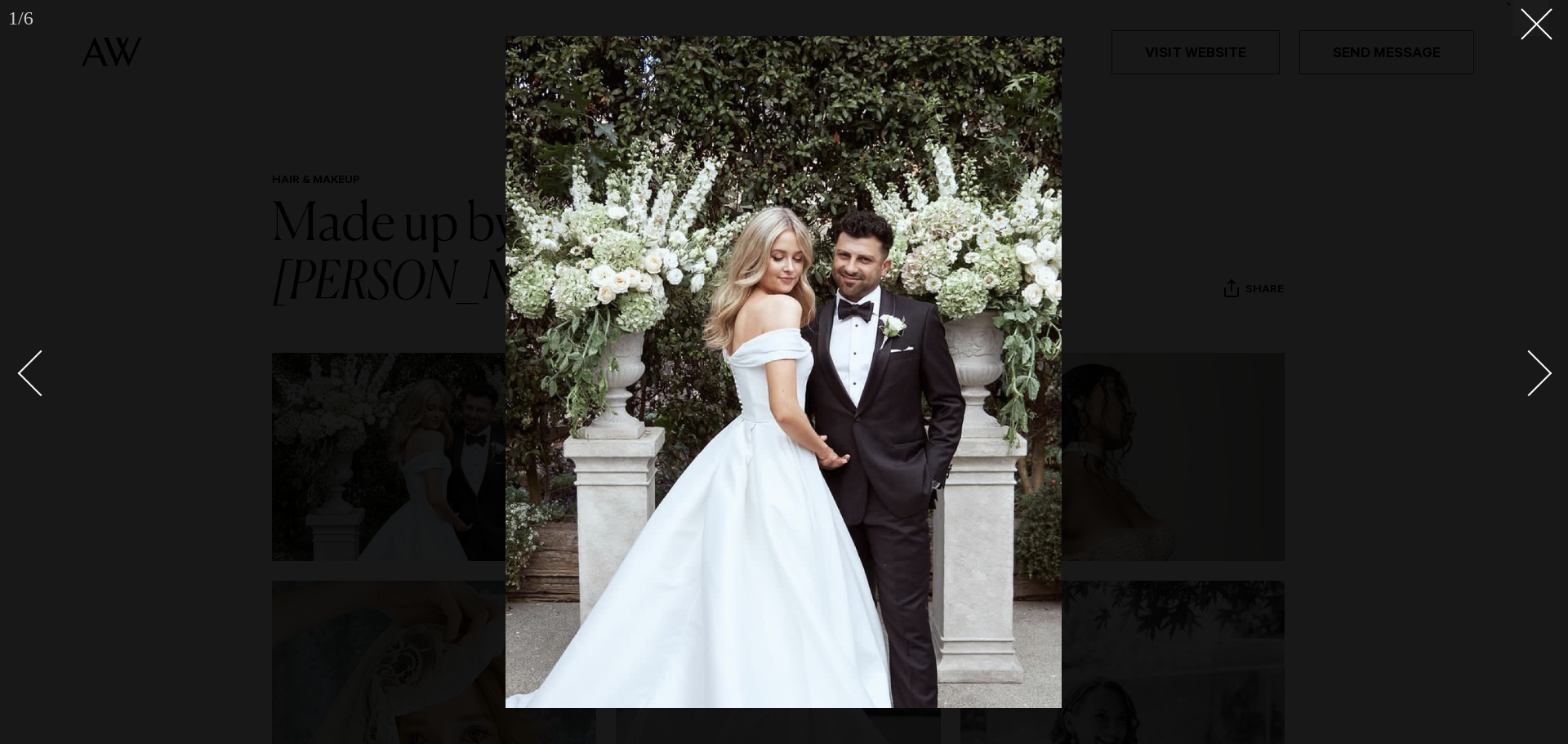
click at [1539, 370] on div "Next slide" at bounding box center [1529, 373] width 47 height 47
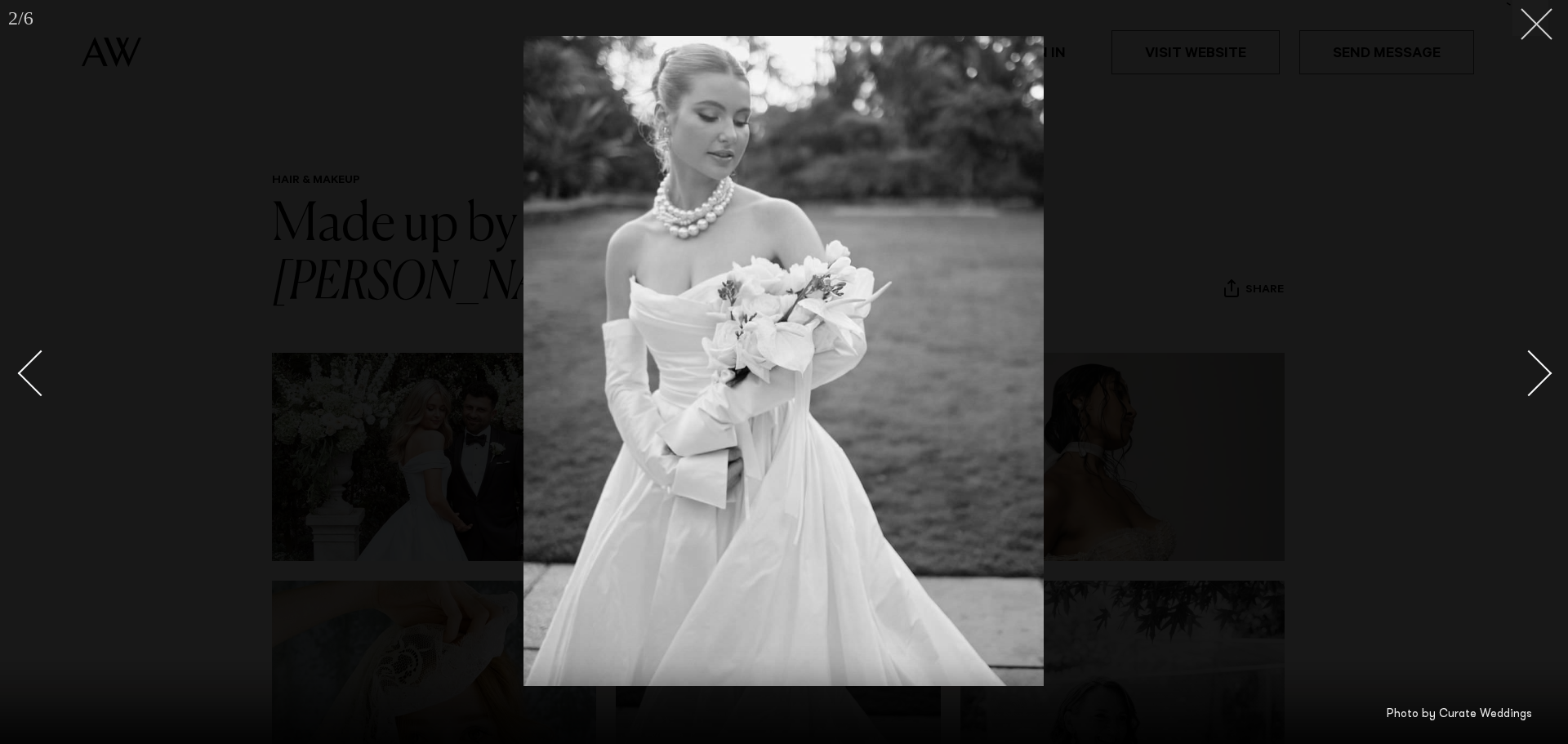
click at [1529, 15] on icon at bounding box center [1529, 18] width 19 height 19
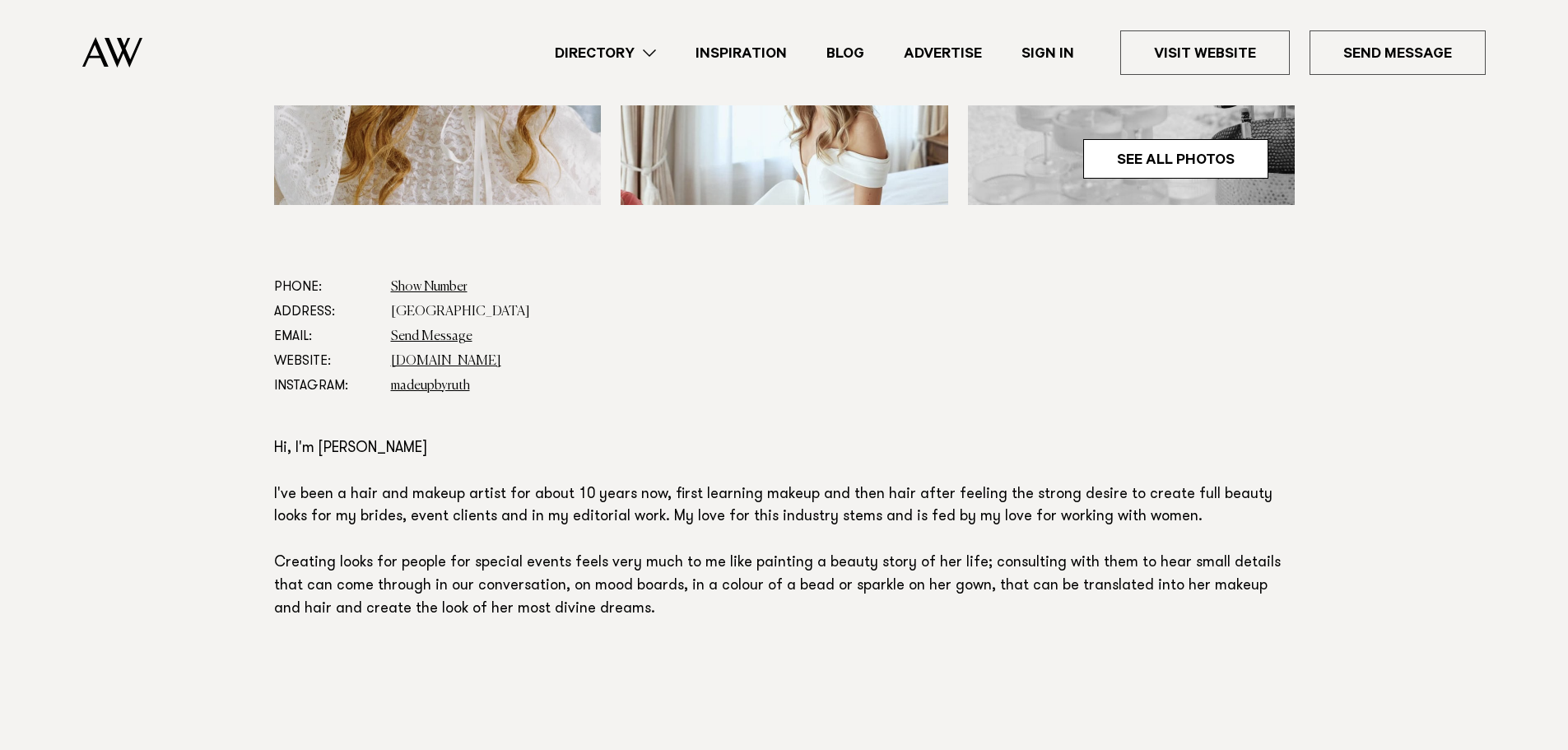
scroll to position [823, 0]
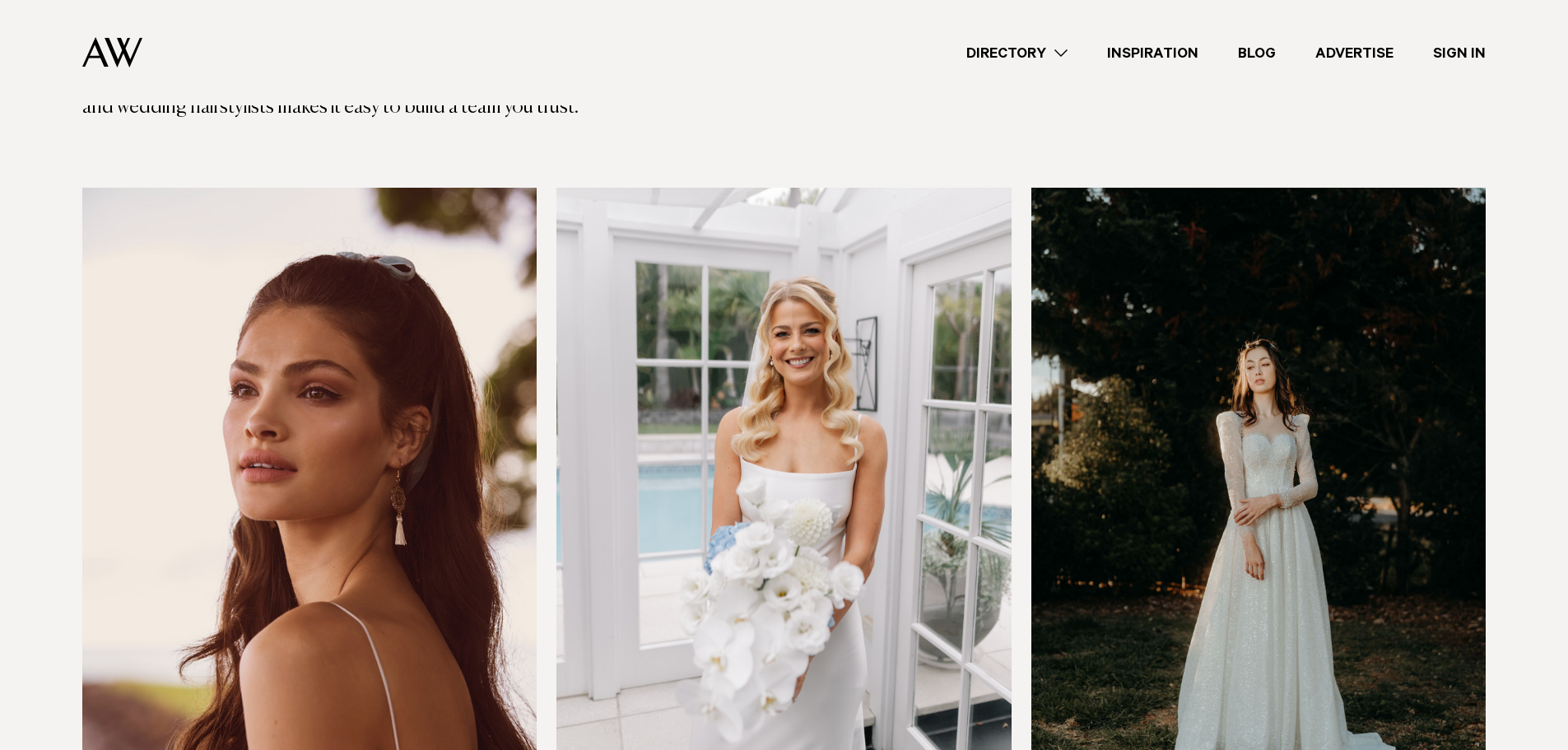
scroll to position [576, 0]
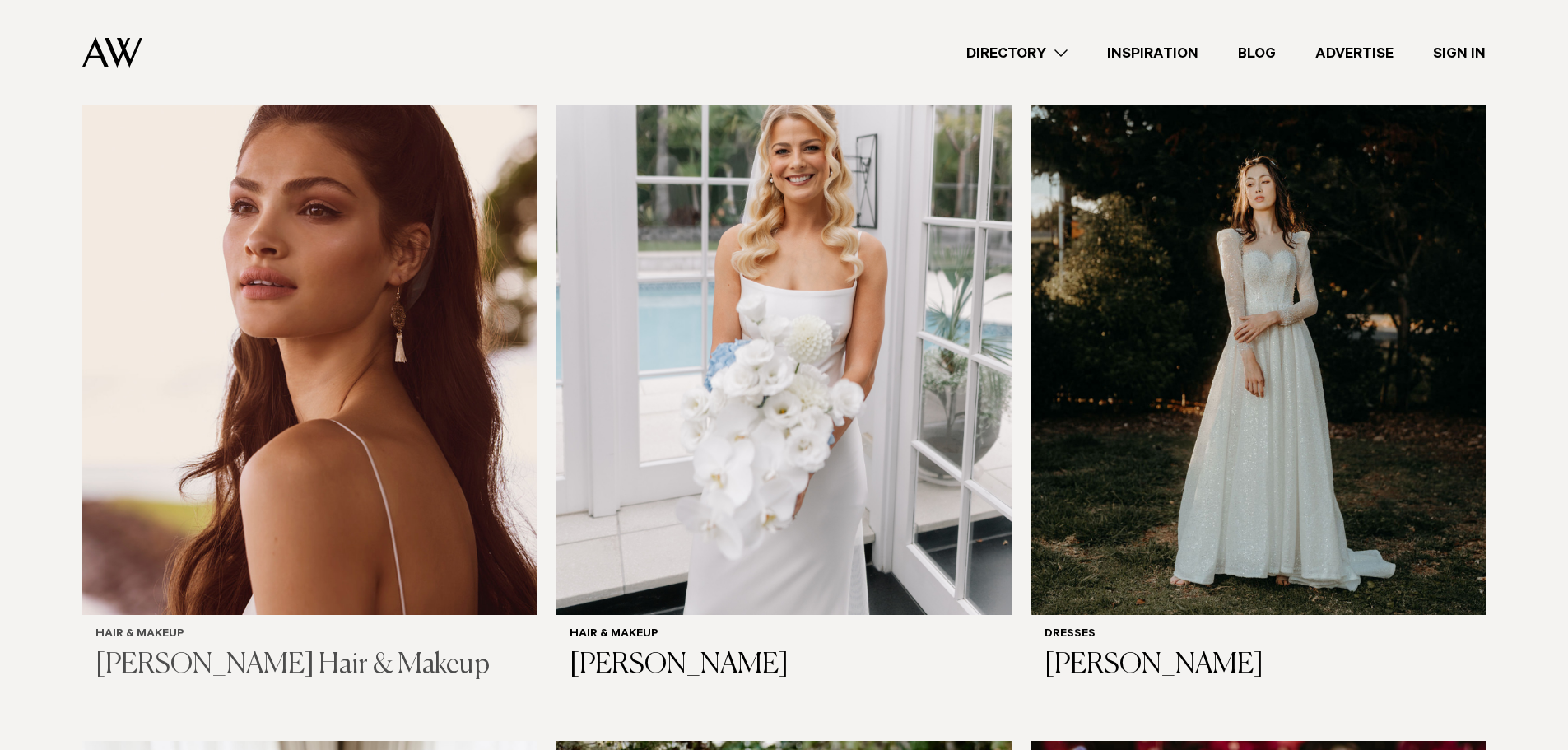
click at [214, 508] on img at bounding box center [310, 310] width 454 height 610
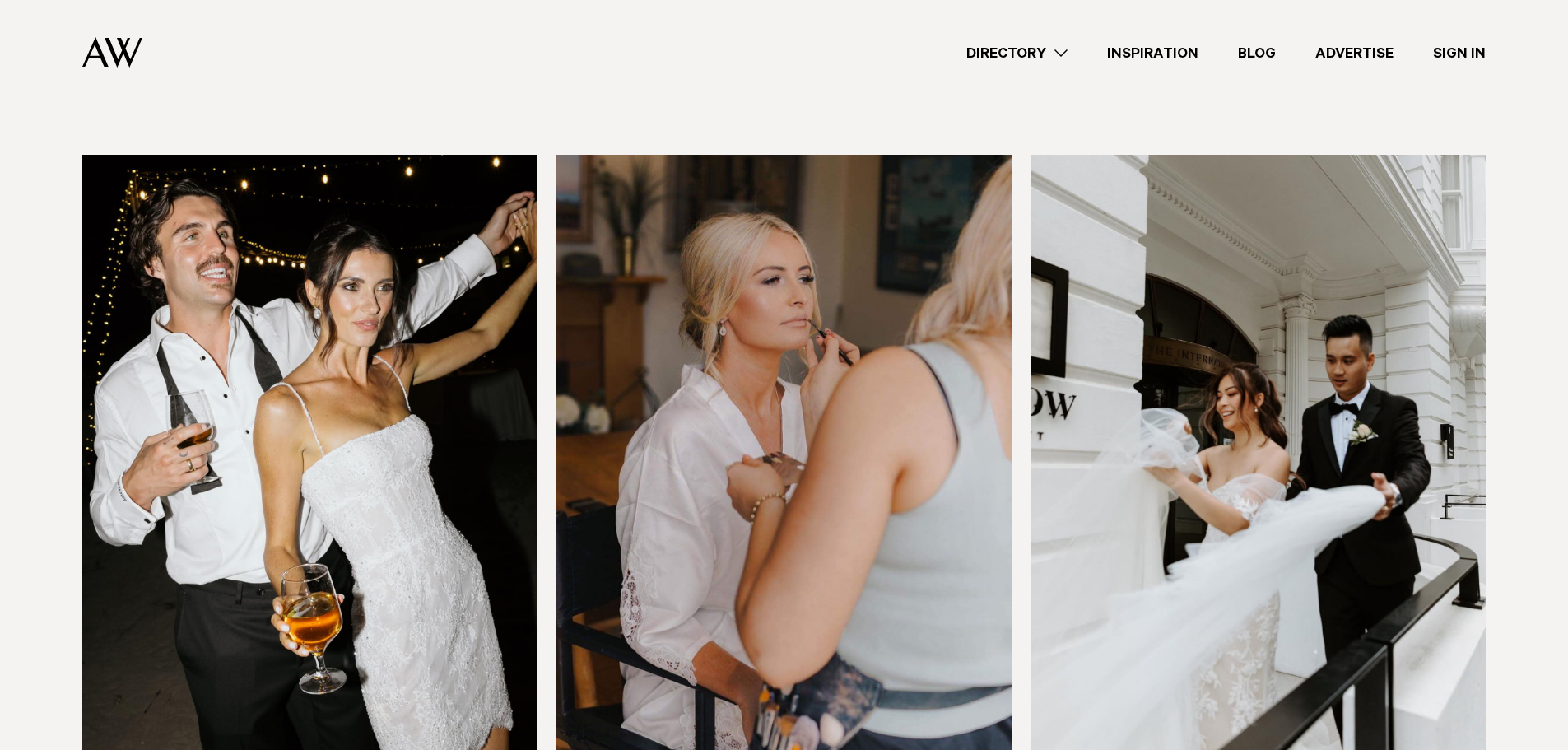
scroll to position [4197, 0]
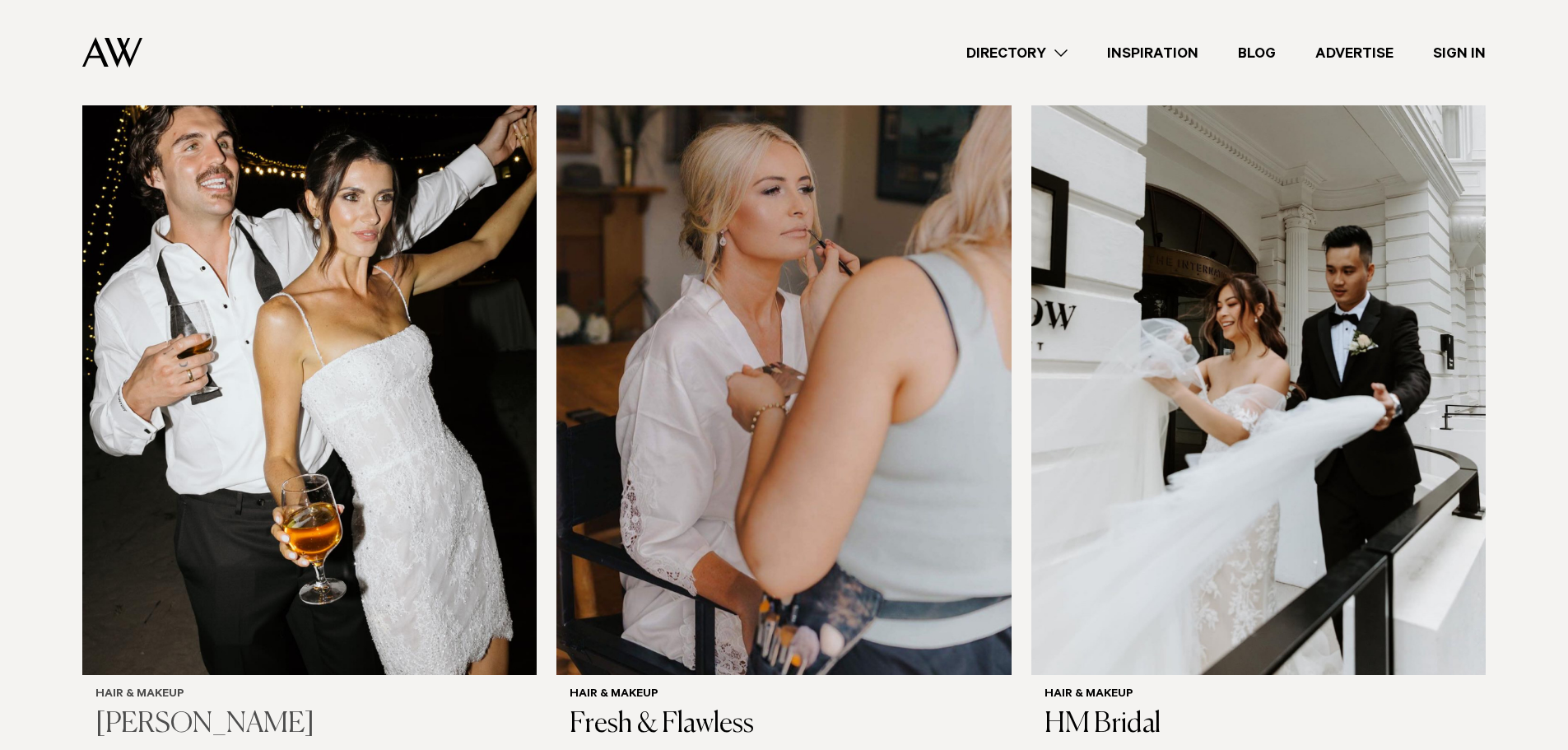
click at [381, 492] on img at bounding box center [310, 370] width 454 height 610
click at [967, 354] on img at bounding box center [783, 370] width 454 height 610
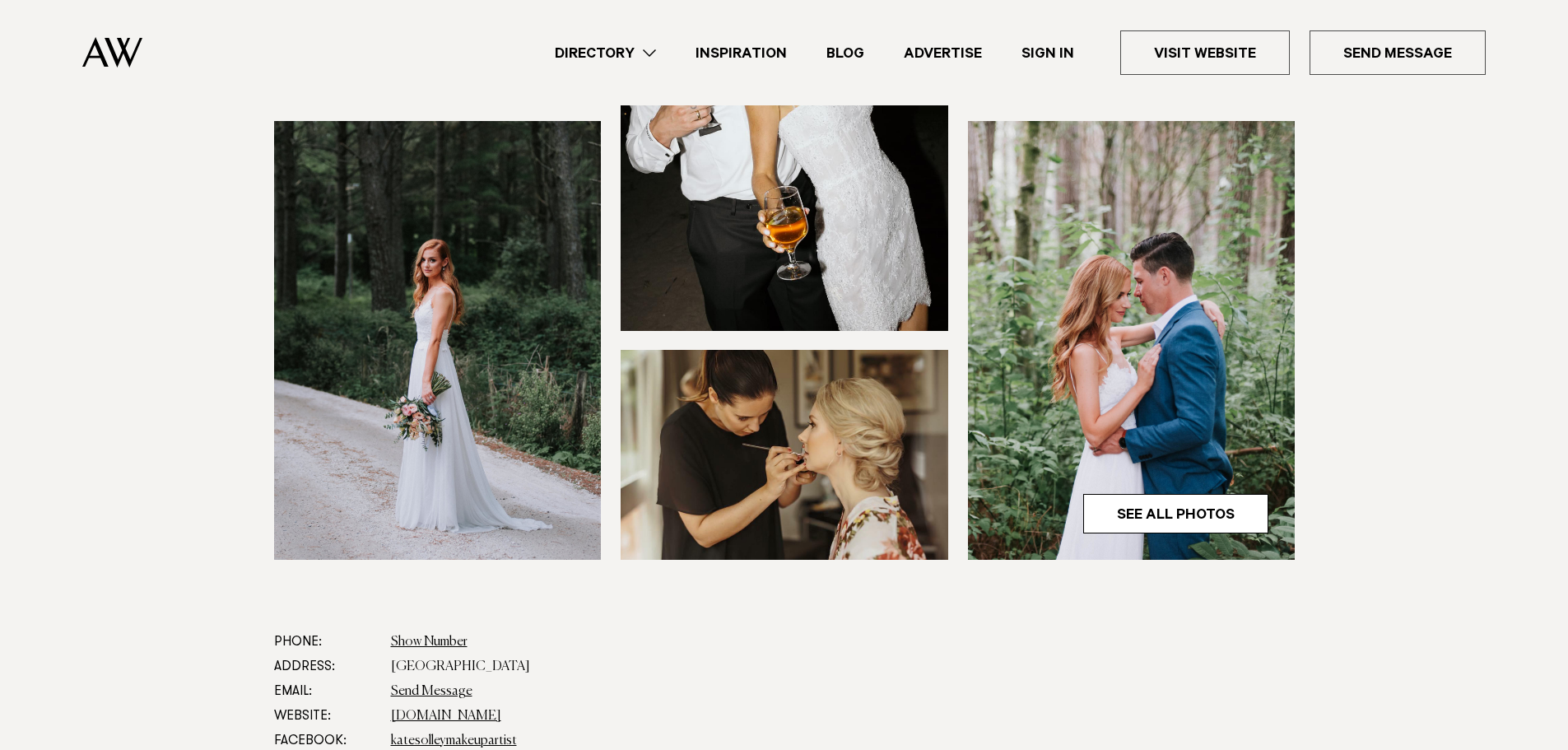
scroll to position [412, 0]
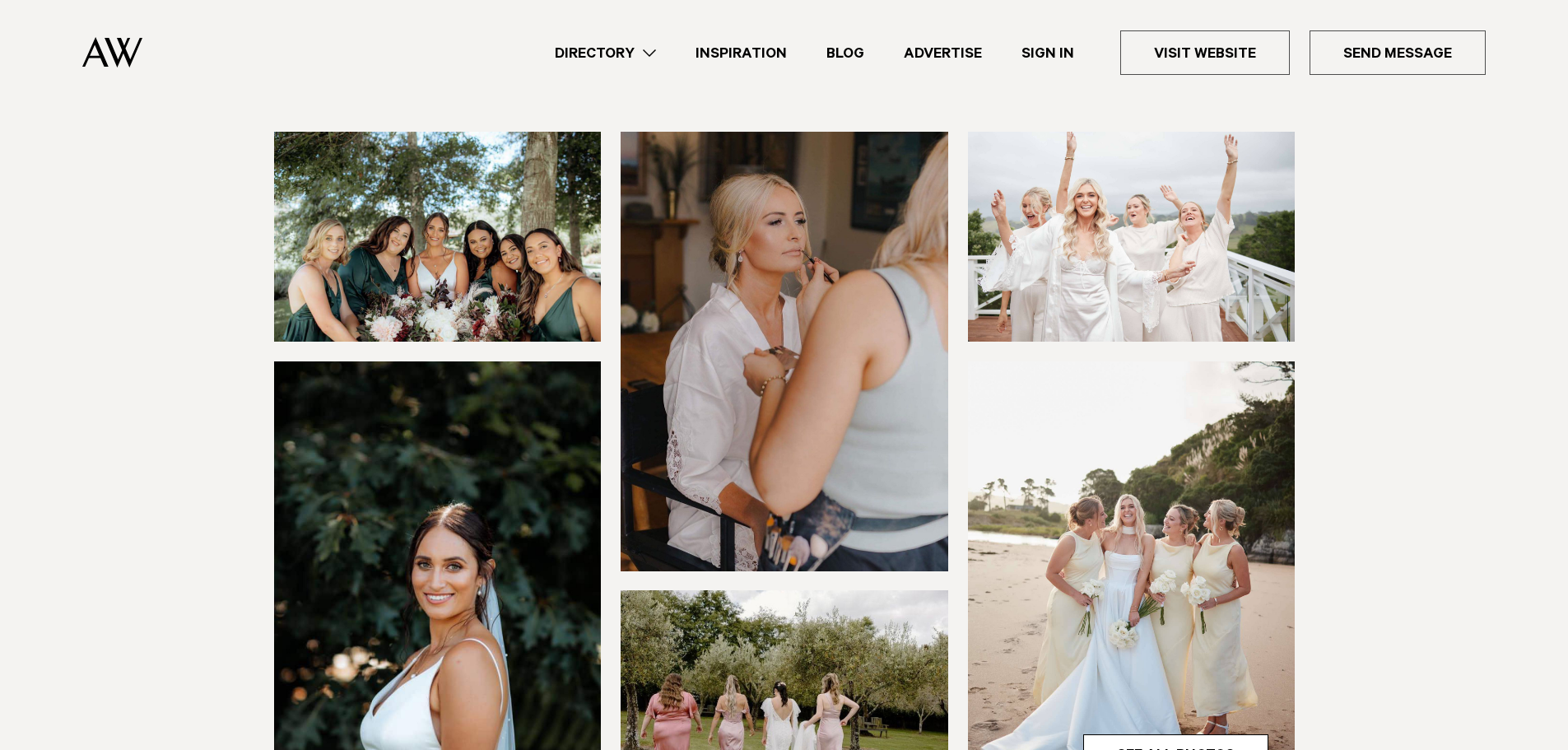
scroll to position [247, 0]
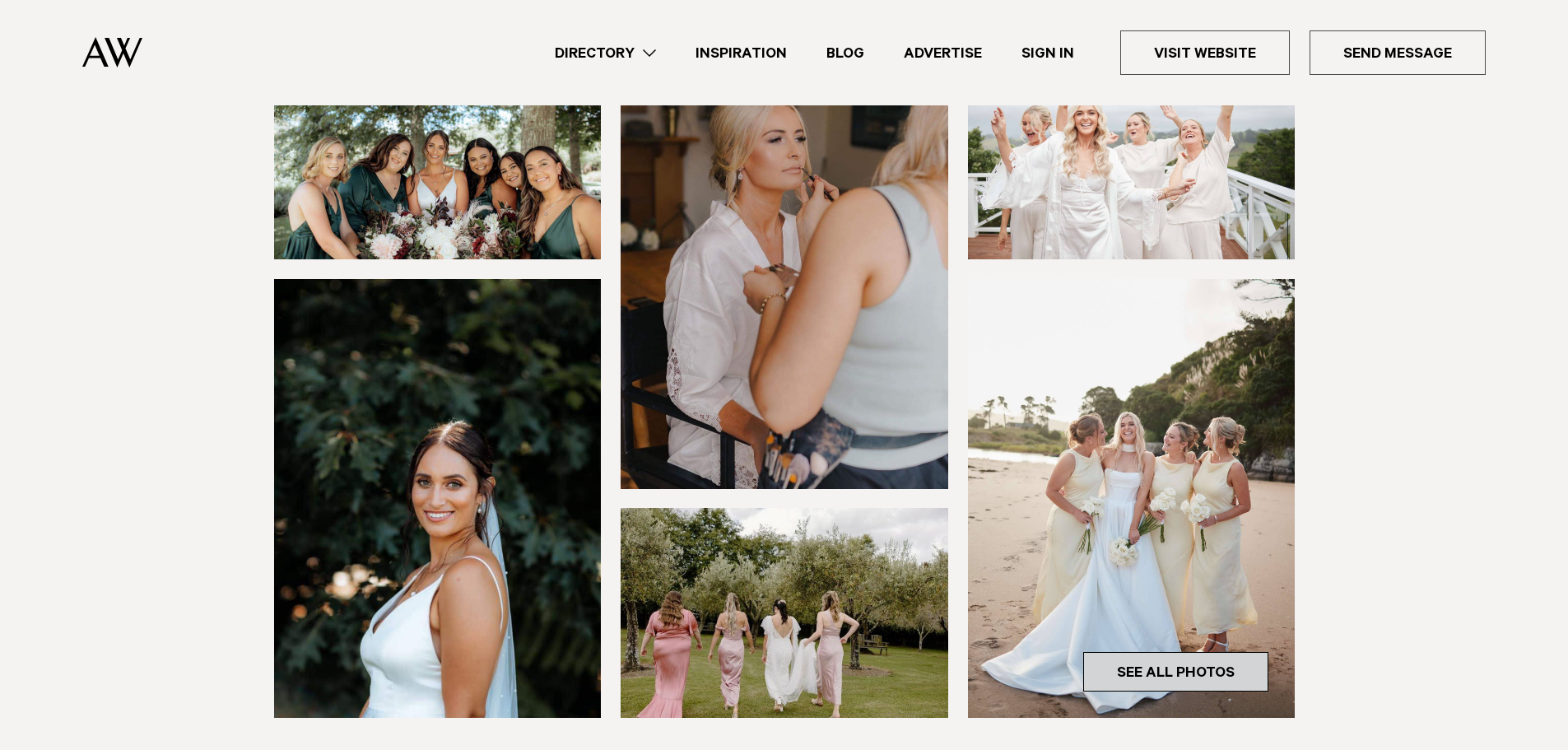
click at [1158, 667] on link "See All Photos" at bounding box center [1176, 672] width 185 height 40
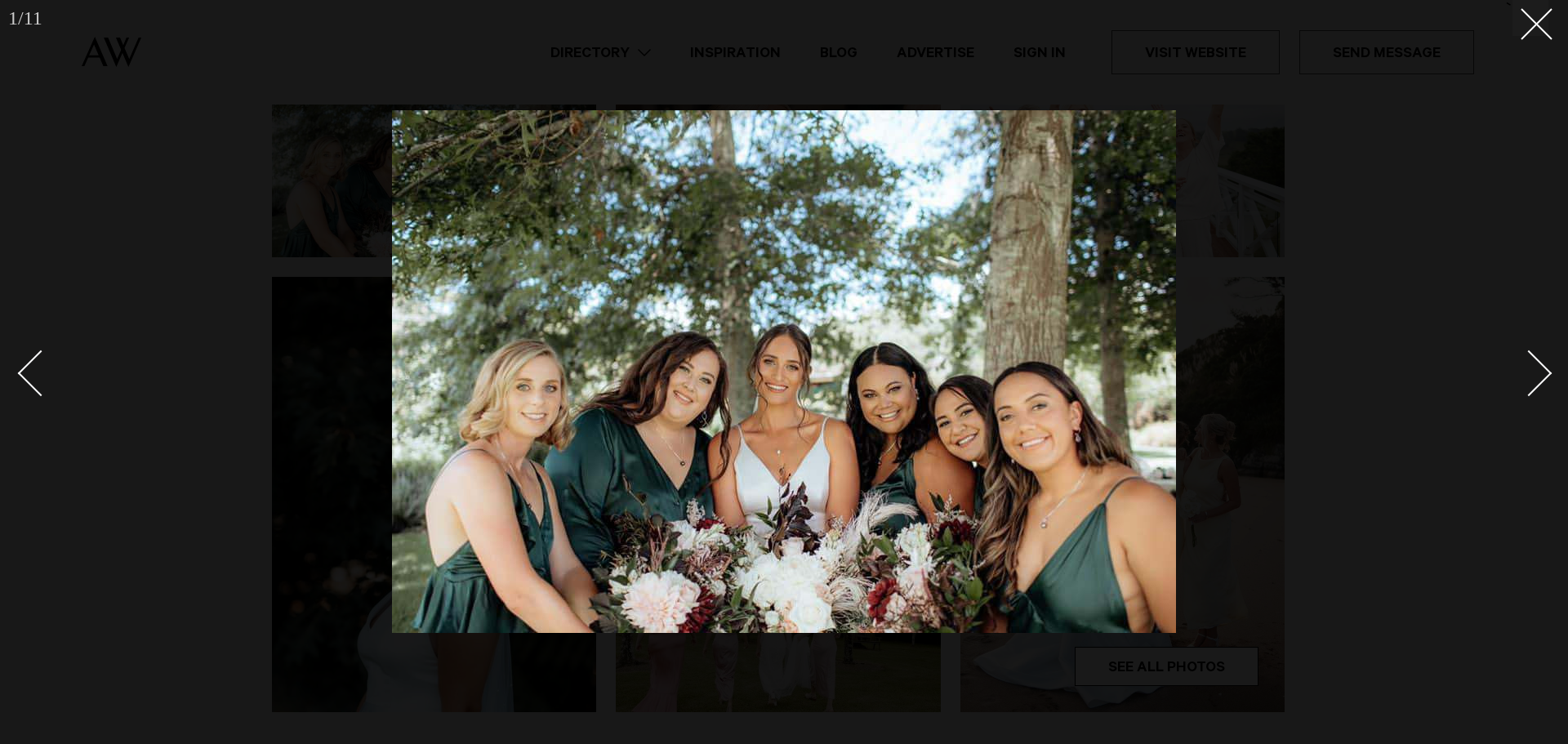
click at [1547, 375] on div "Next slide" at bounding box center [1529, 373] width 47 height 47
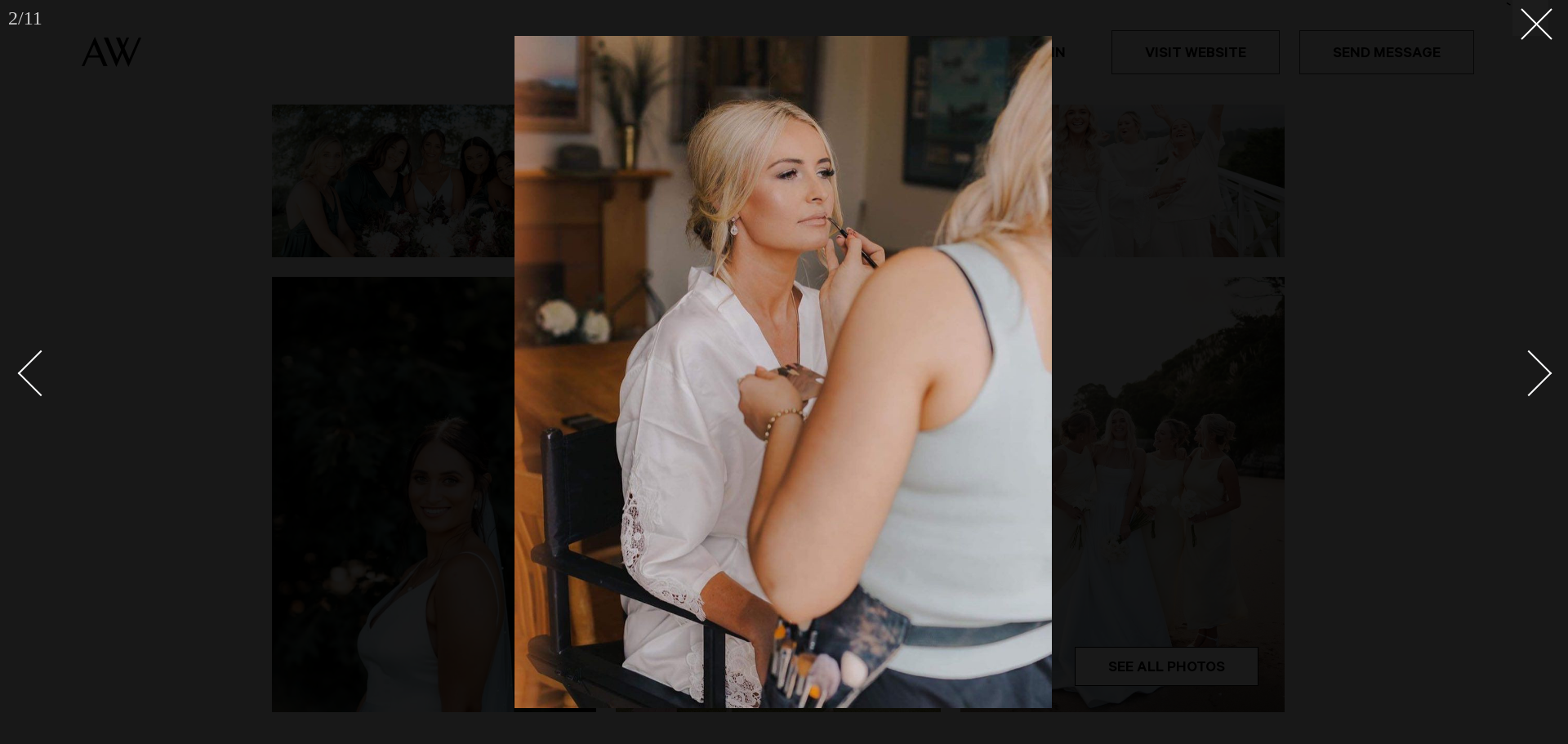
click at [1547, 375] on div "Next slide" at bounding box center [1529, 373] width 47 height 47
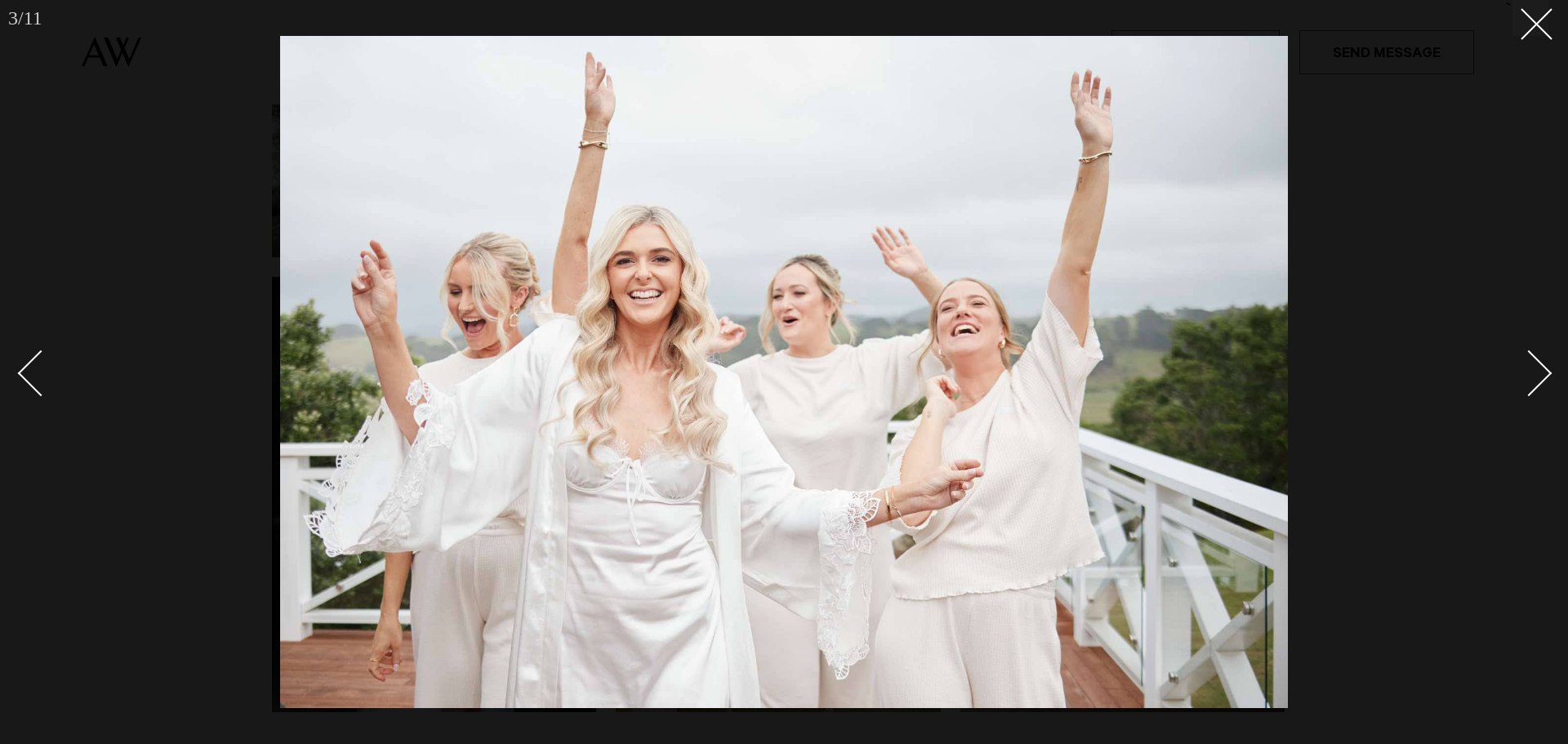
click at [1547, 375] on div "Next slide" at bounding box center [1529, 373] width 47 height 47
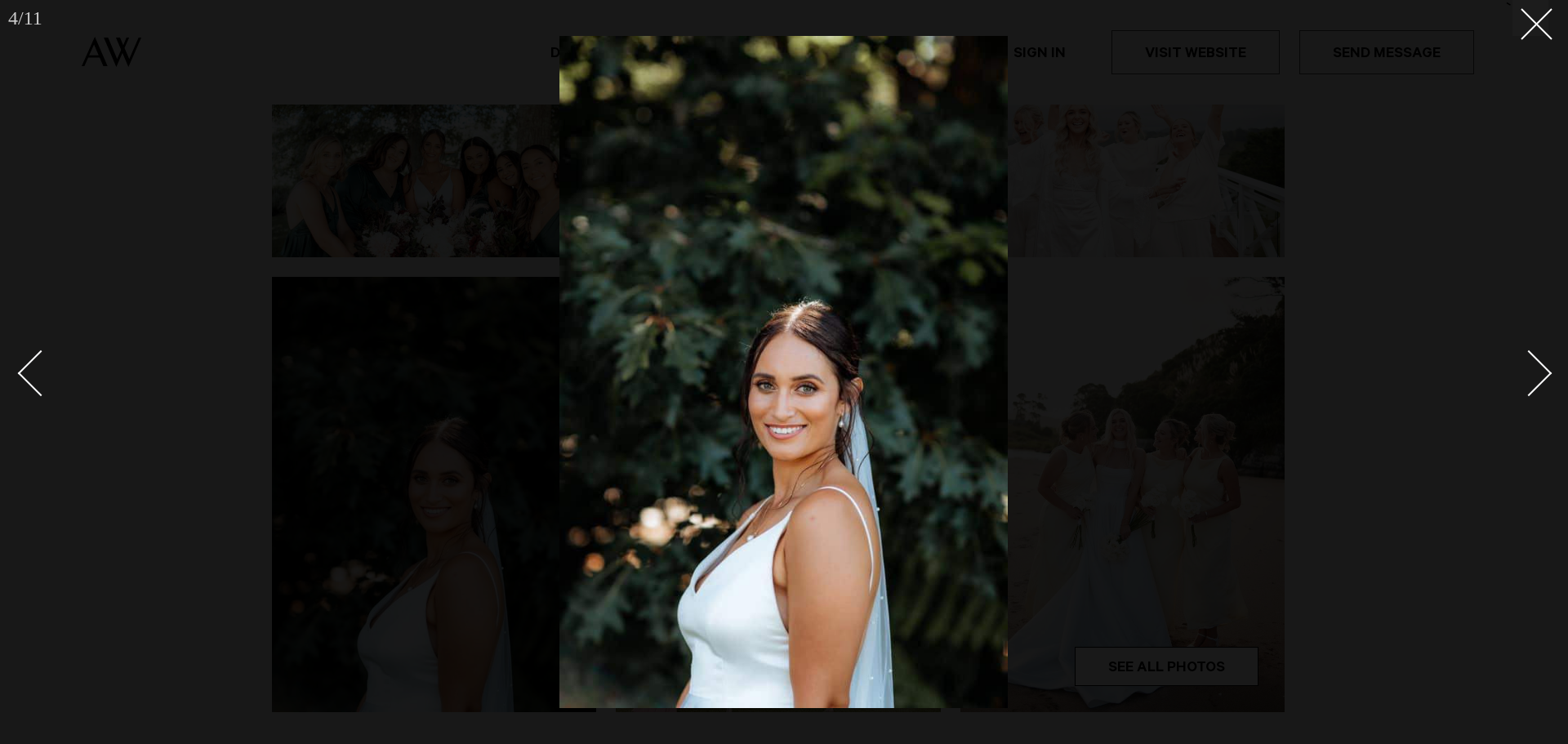
click at [1547, 375] on div "Next slide" at bounding box center [1529, 373] width 47 height 47
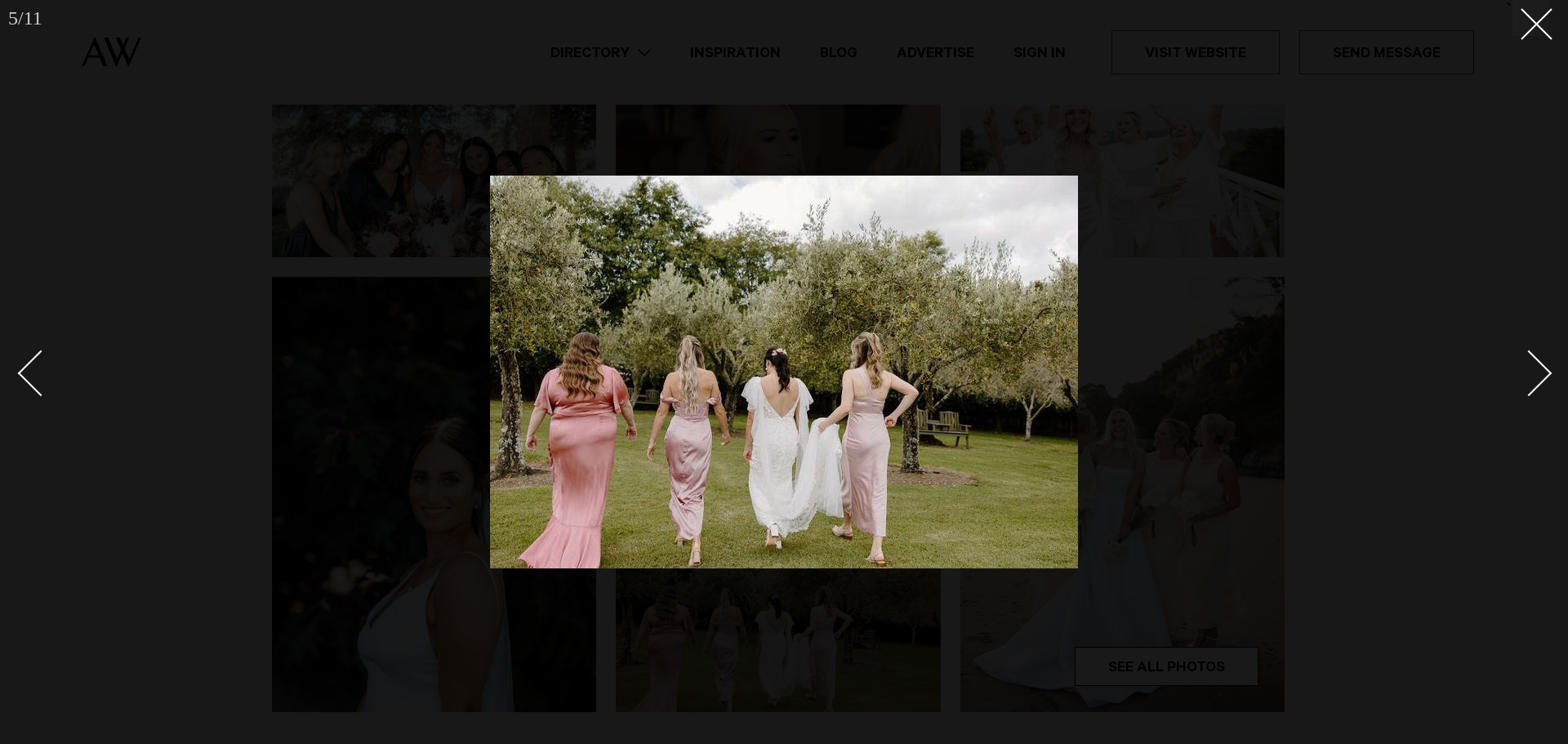
click at [1547, 375] on div "Next slide" at bounding box center [1529, 373] width 47 height 47
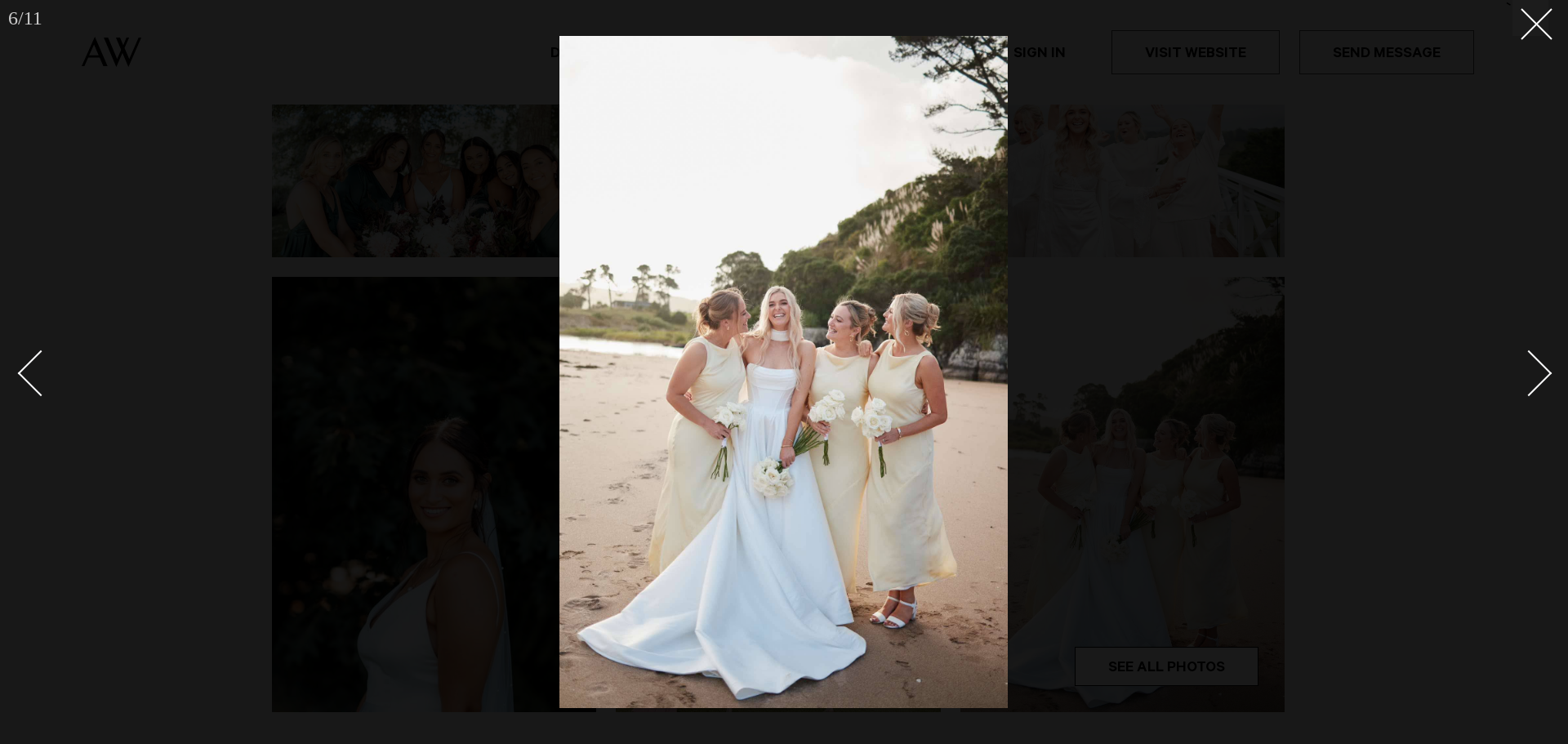
click at [1547, 375] on div "Next slide" at bounding box center [1529, 373] width 47 height 47
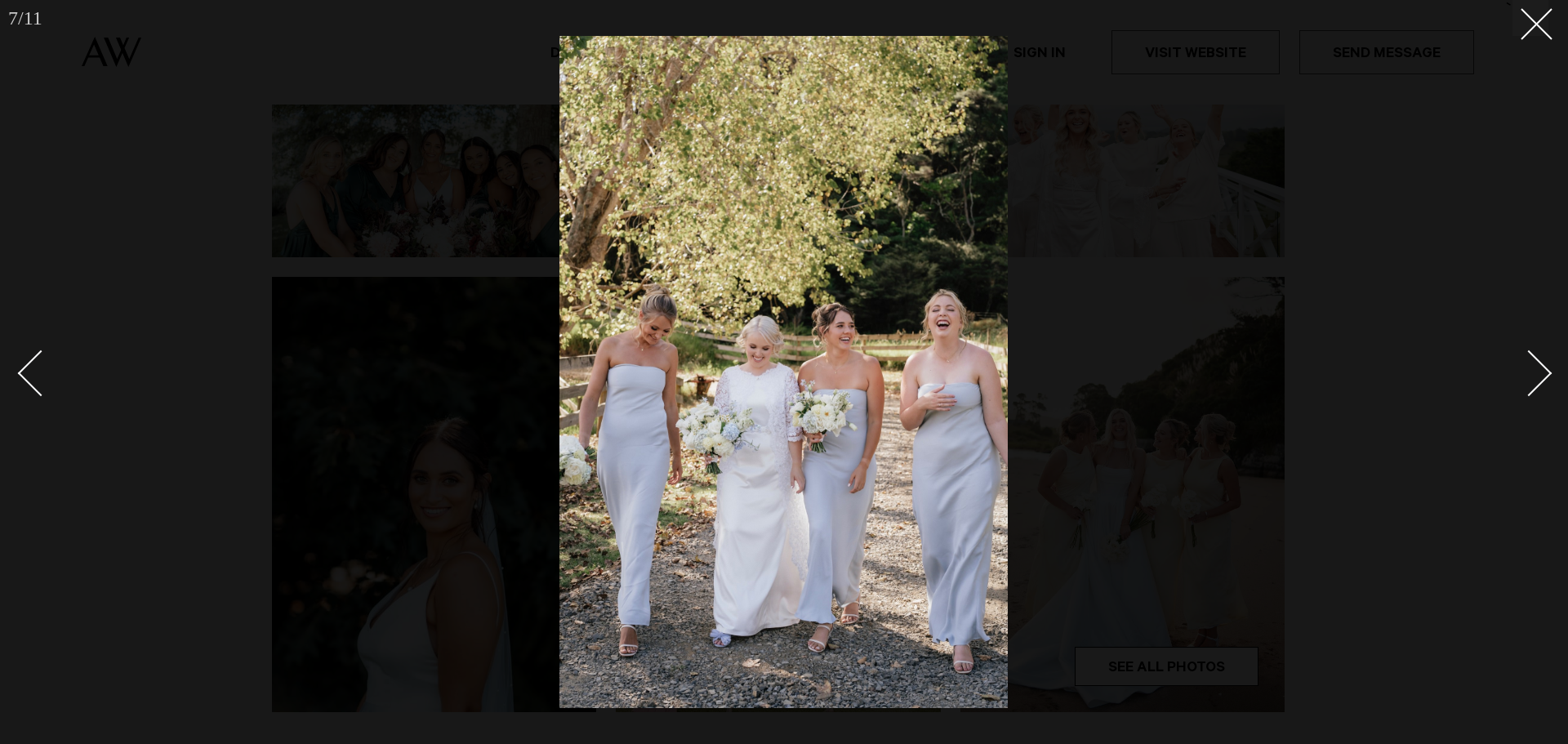
drag, startPoint x: 1526, startPoint y: 16, endPoint x: 1507, endPoint y: 0, distance: 24.8
click at [1519, 9] on button at bounding box center [1530, 18] width 36 height 36
